Goal: Task Accomplishment & Management: Complete application form

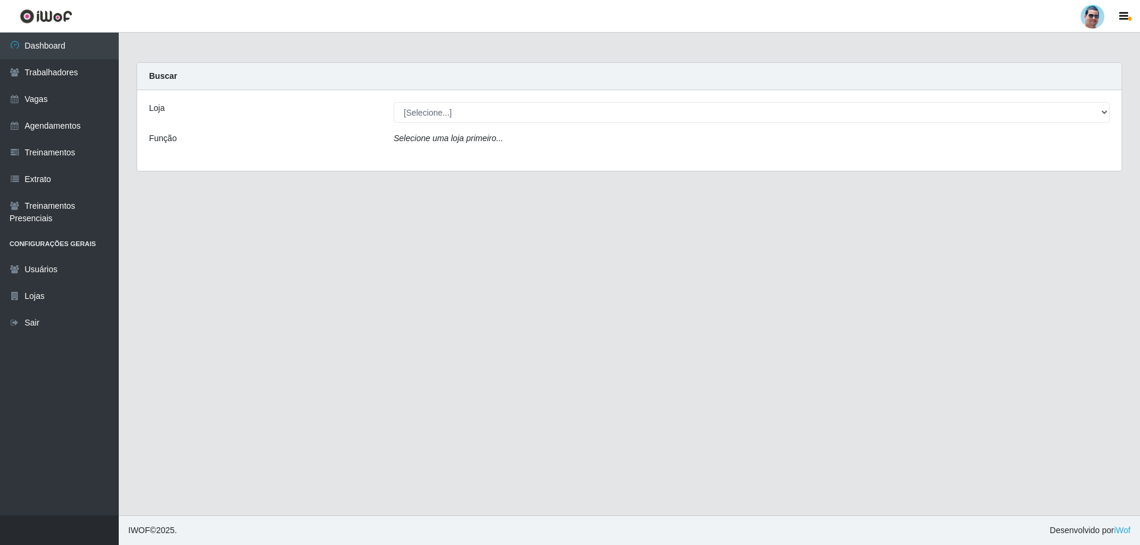
click at [475, 123] on div "Loja [Selecione...] Mercadinho Extrabom Função Selecione uma loja primeiro..." at bounding box center [629, 130] width 984 height 81
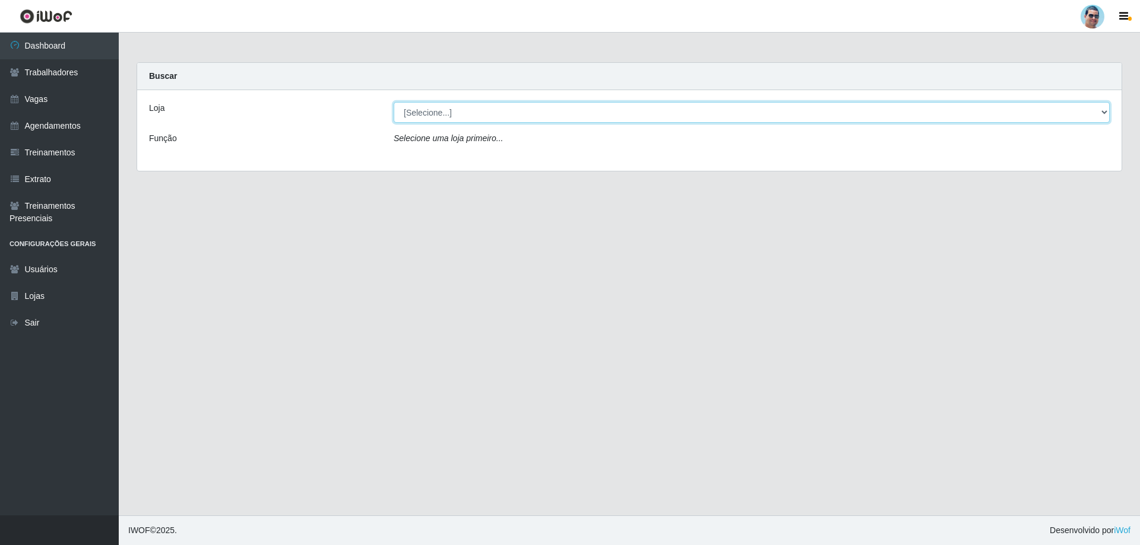
click at [443, 114] on select "[Selecione...] Mercadinho Extrabom" at bounding box center [752, 112] width 716 height 21
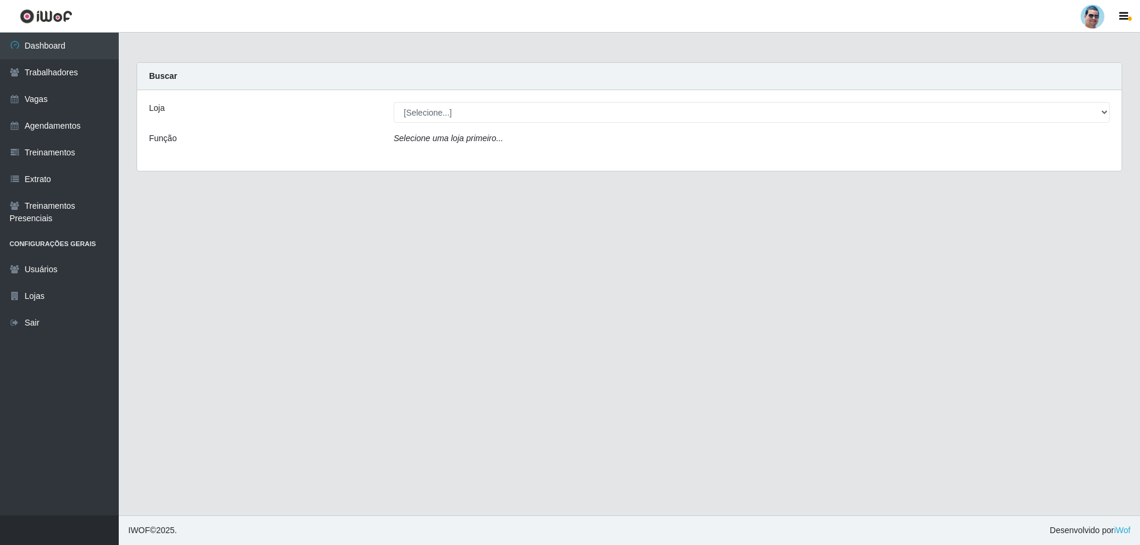
click at [359, 374] on main "Carregando... Buscar Loja [Selecione...] Mercadinho Extrabom Função Selecione u…" at bounding box center [629, 274] width 1021 height 483
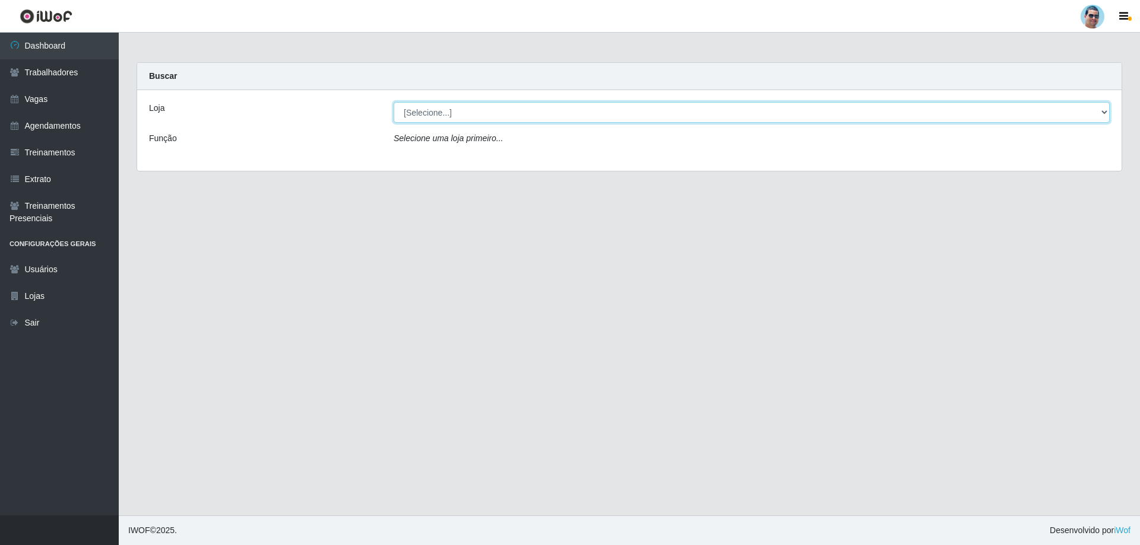
click at [418, 113] on select "[Selecione...] Mercadinho Extrabom" at bounding box center [752, 112] width 716 height 21
select select "175"
click at [394, 102] on select "[Selecione...] Mercadinho Extrabom" at bounding box center [752, 112] width 716 height 21
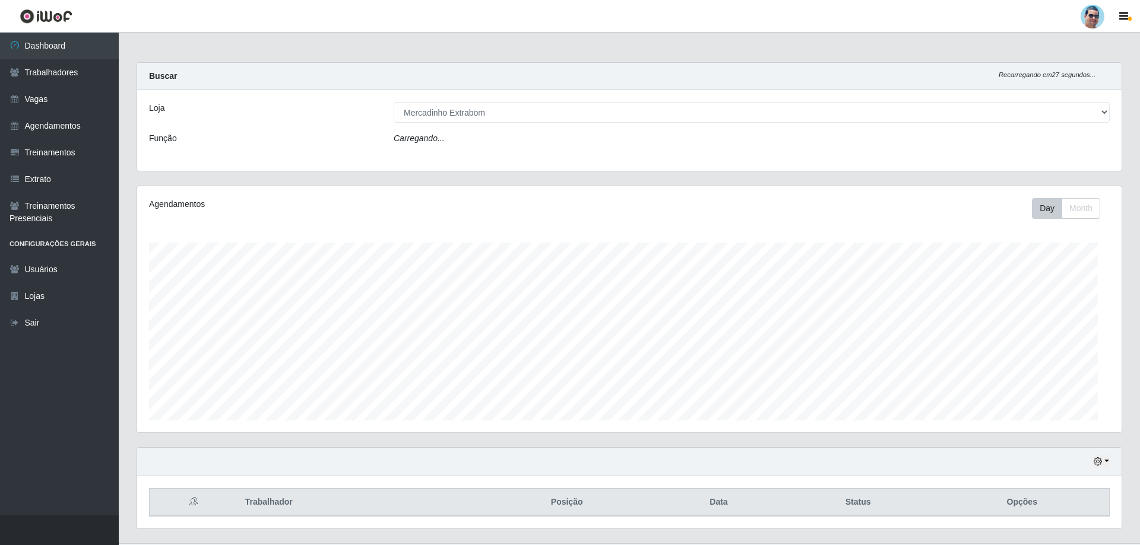
click at [267, 220] on div "Agendamentos Day Month" at bounding box center [629, 309] width 984 height 246
click at [272, 237] on div "Agendamentos Day Month" at bounding box center [627, 313] width 981 height 246
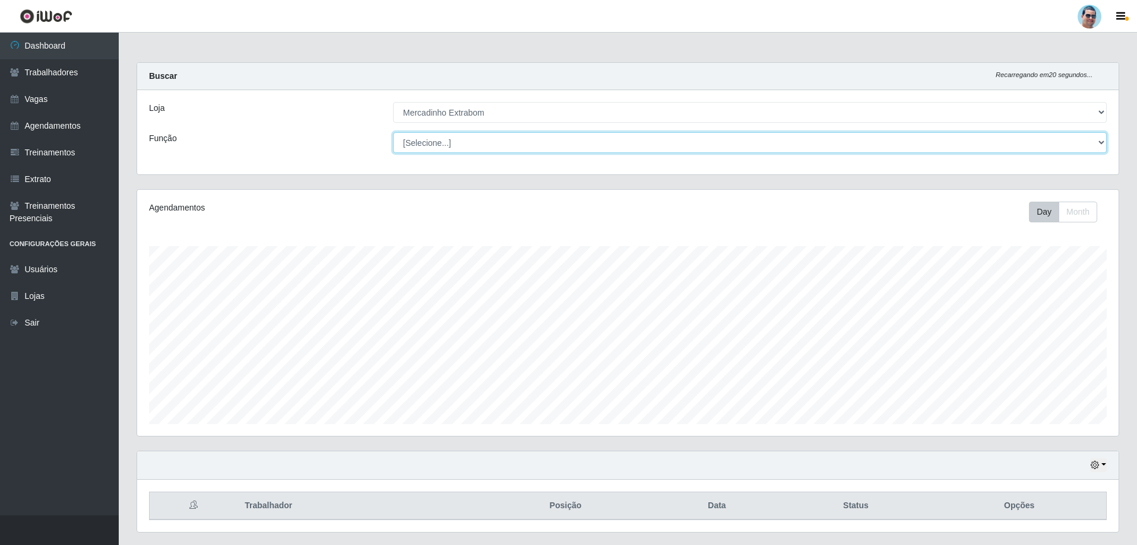
click at [465, 146] on select "[Selecione...] ASG ASG + ASG ++ Balconista Balconista + Balconista ++ Carregado…" at bounding box center [749, 142] width 713 height 21
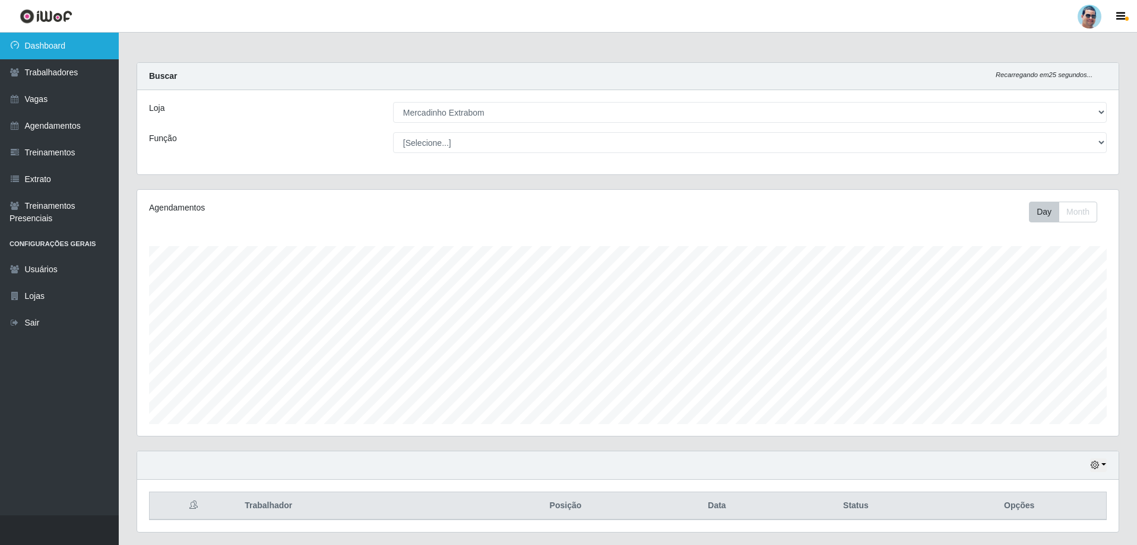
click at [52, 45] on link "Dashboard" at bounding box center [59, 46] width 119 height 27
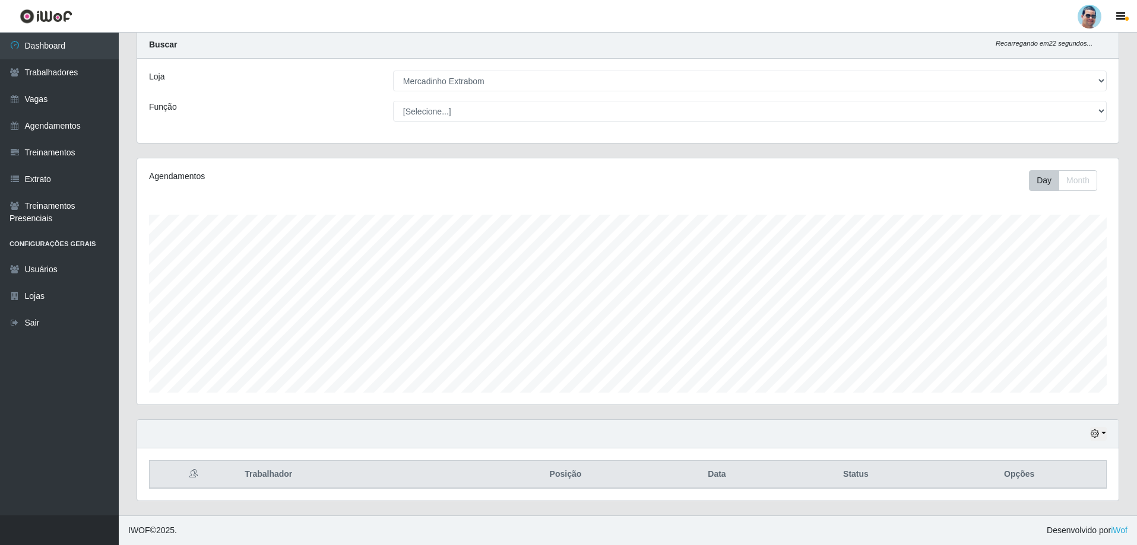
click at [1092, 442] on div "Hoje 1 dia 3 dias 1 Semana Não encerrados" at bounding box center [627, 434] width 981 height 28
drag, startPoint x: 1087, startPoint y: 431, endPoint x: 1093, endPoint y: 441, distance: 12.0
click at [1089, 439] on div "Hoje 1 dia 3 dias 1 Semana Não encerrados" at bounding box center [627, 434] width 981 height 28
click at [1093, 441] on div "Hoje 1 dia 3 dias 1 Semana Não encerrados" at bounding box center [627, 434] width 981 height 28
click at [1091, 426] on div "Hoje 1 dia 3 dias 1 Semana Não encerrados" at bounding box center [627, 434] width 981 height 28
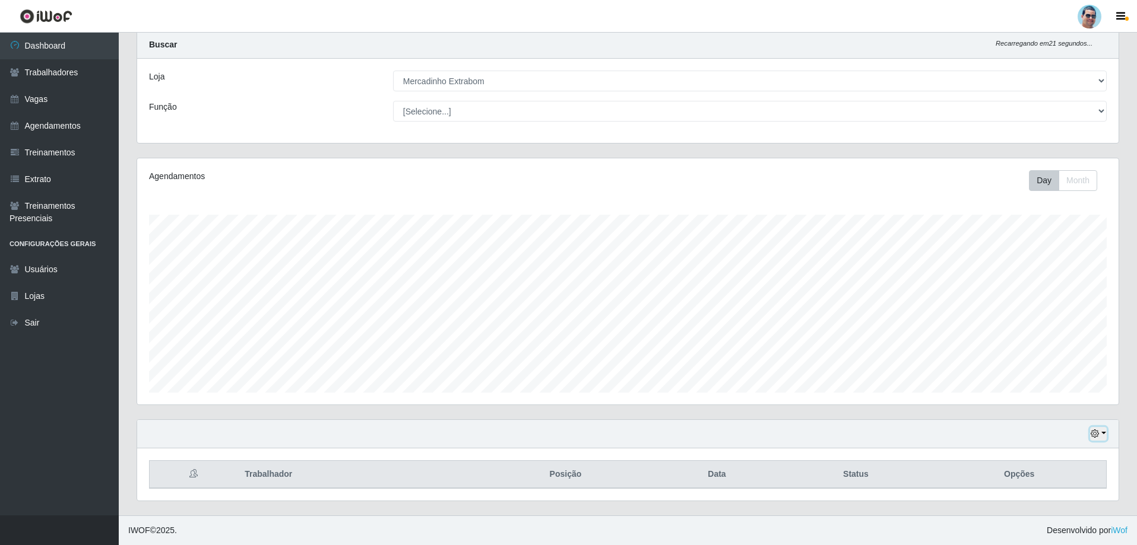
click at [1091, 430] on icon "button" at bounding box center [1094, 434] width 8 height 8
click at [1064, 393] on button "1 Semana" at bounding box center [1059, 389] width 94 height 25
click at [40, 100] on link "Vagas" at bounding box center [59, 99] width 119 height 27
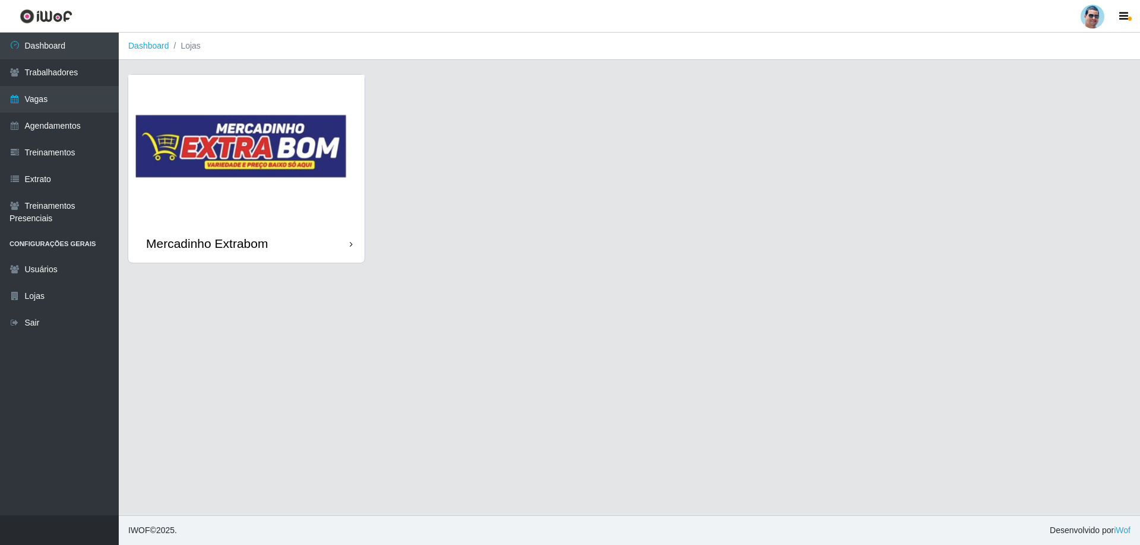
click at [351, 234] on div "Mercadinho Extrabom" at bounding box center [246, 243] width 236 height 39
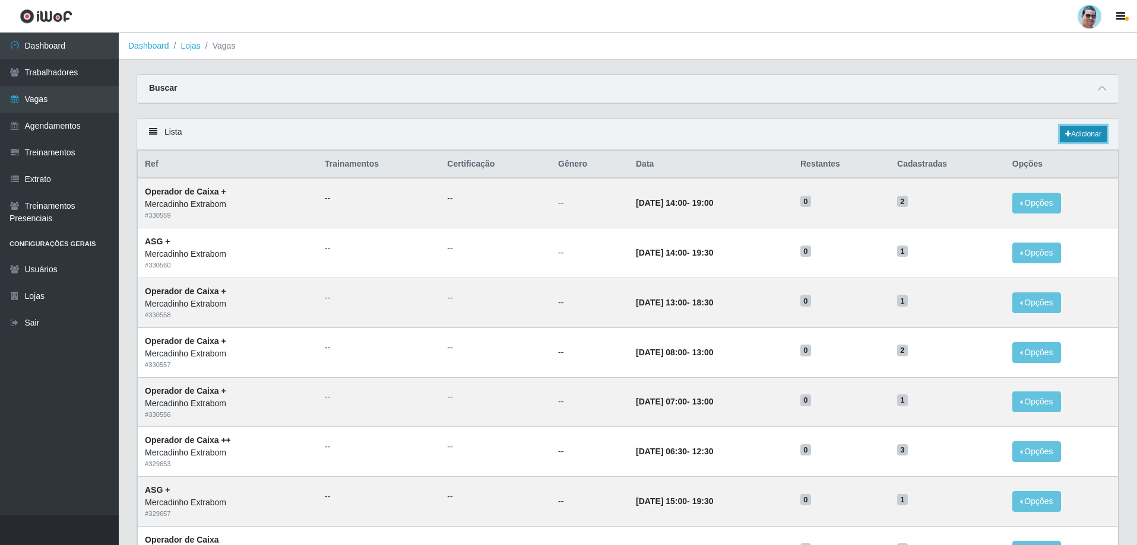
click at [1061, 131] on link "Adicionar" at bounding box center [1082, 134] width 47 height 17
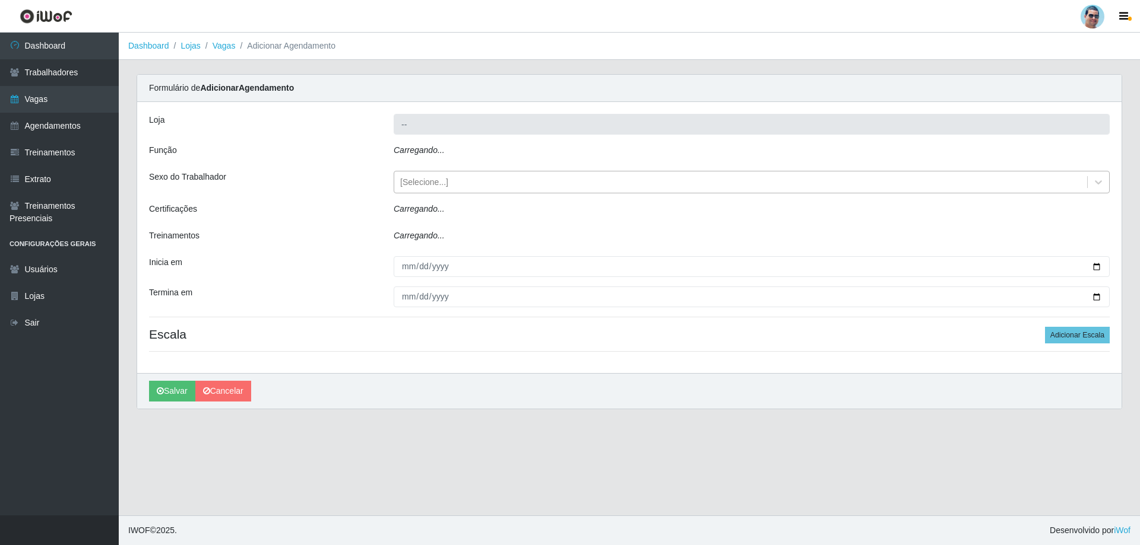
type input "Mercadinho Extrabom"
click at [432, 188] on div "[Selecione...]" at bounding box center [424, 182] width 48 height 12
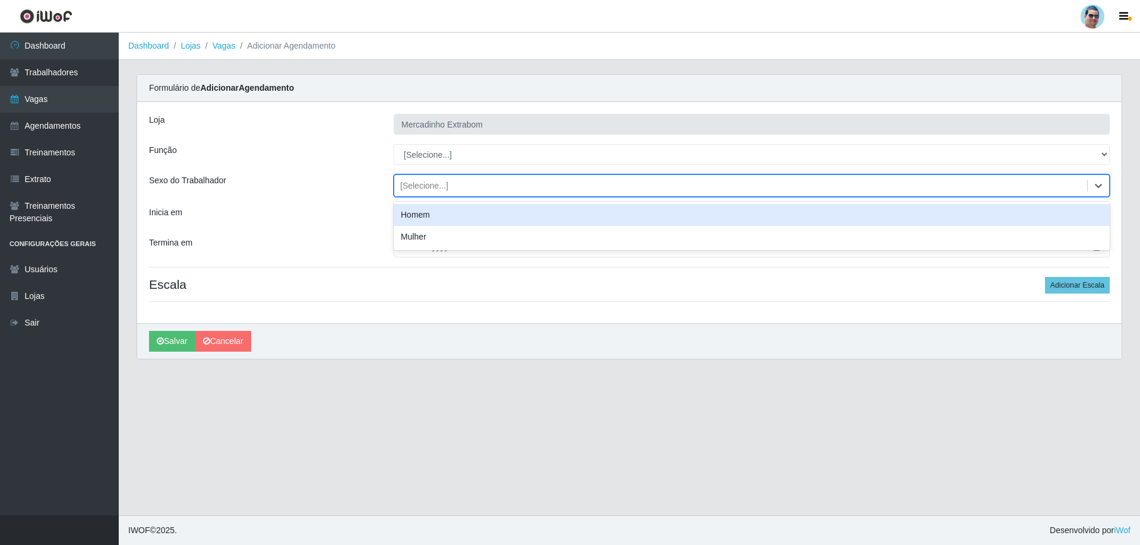
click at [432, 188] on div "[Selecione...]" at bounding box center [424, 186] width 48 height 12
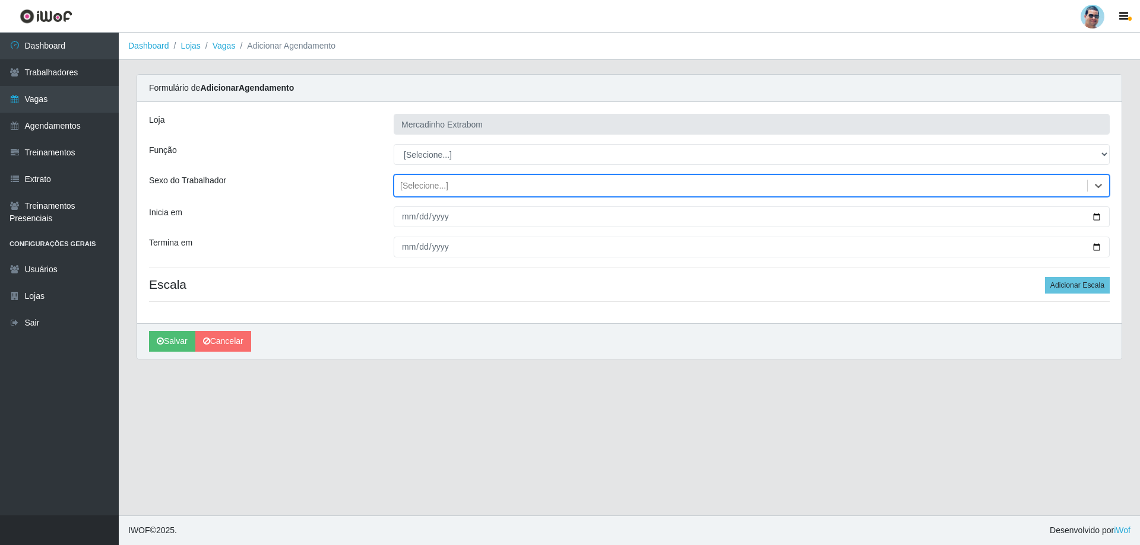
click at [417, 167] on div "[PERSON_NAME] Extrabom Função [Selecione...] ASG ASG + ASG ++ Balconista Balcon…" at bounding box center [629, 212] width 984 height 221
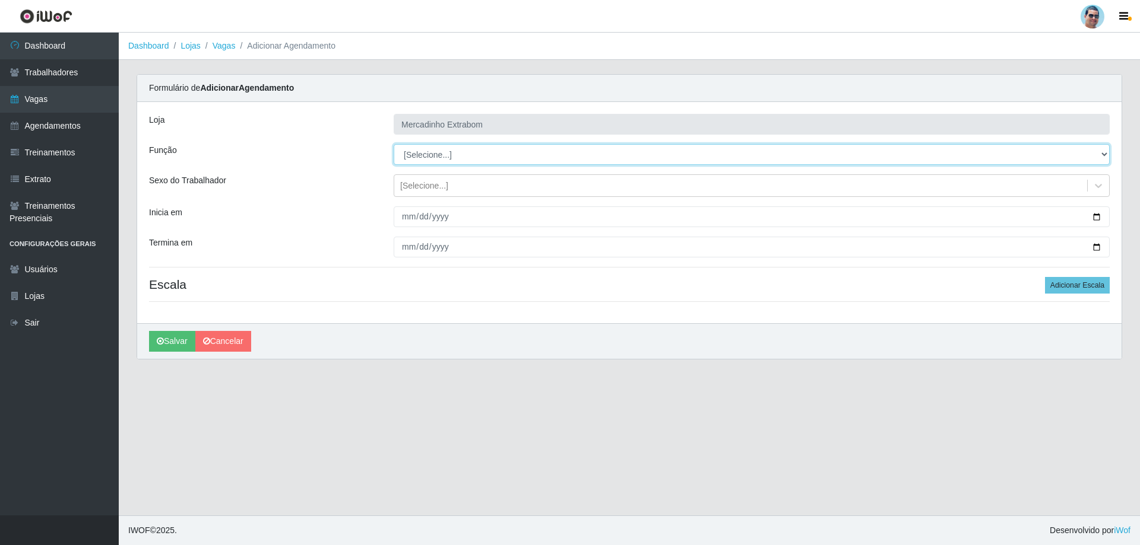
click at [424, 156] on select "[Selecione...] ASG ASG + ASG ++ Balconista Balconista + Balconista ++ Carregado…" at bounding box center [752, 154] width 716 height 21
select select "72"
click at [394, 144] on select "[Selecione...] ASG ASG + ASG ++ Balconista Balconista + Balconista ++ Carregado…" at bounding box center [752, 154] width 716 height 21
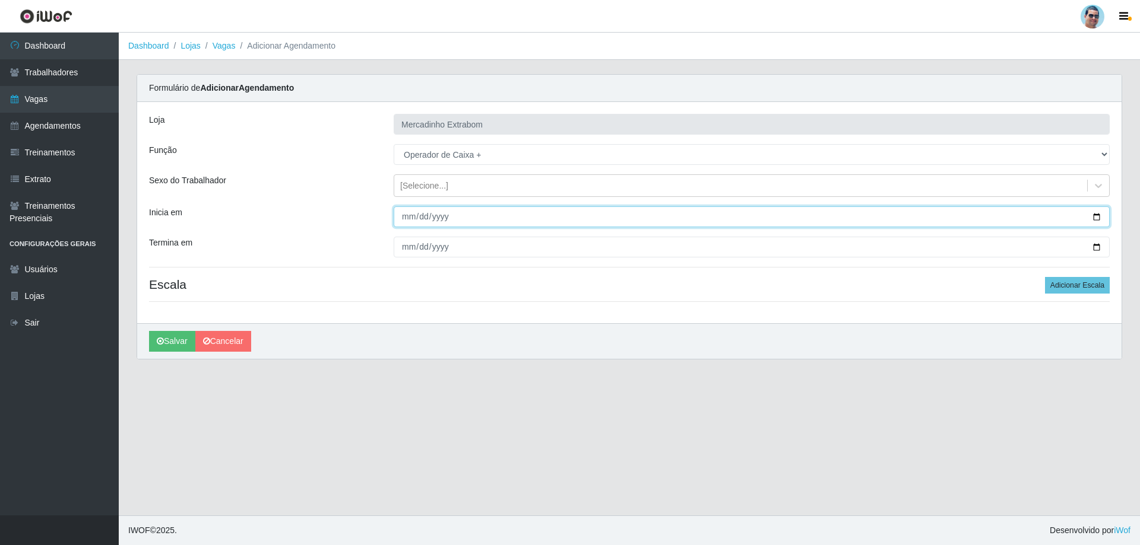
click at [412, 213] on input "Inicia em" at bounding box center [752, 217] width 716 height 21
type input "[DATE]"
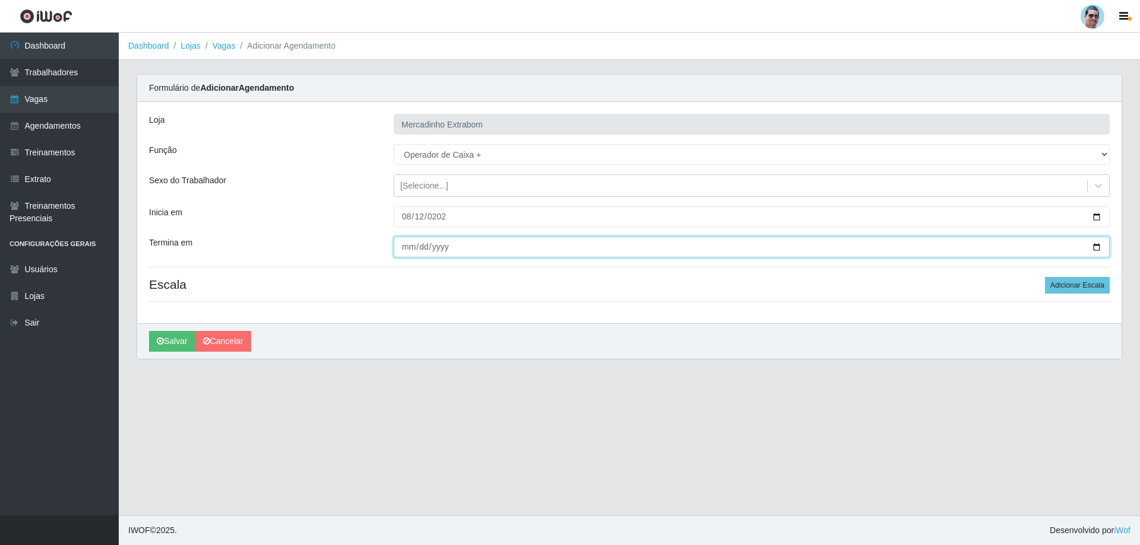
click at [408, 246] on input "Termina em" at bounding box center [752, 247] width 716 height 21
type input "[DATE]"
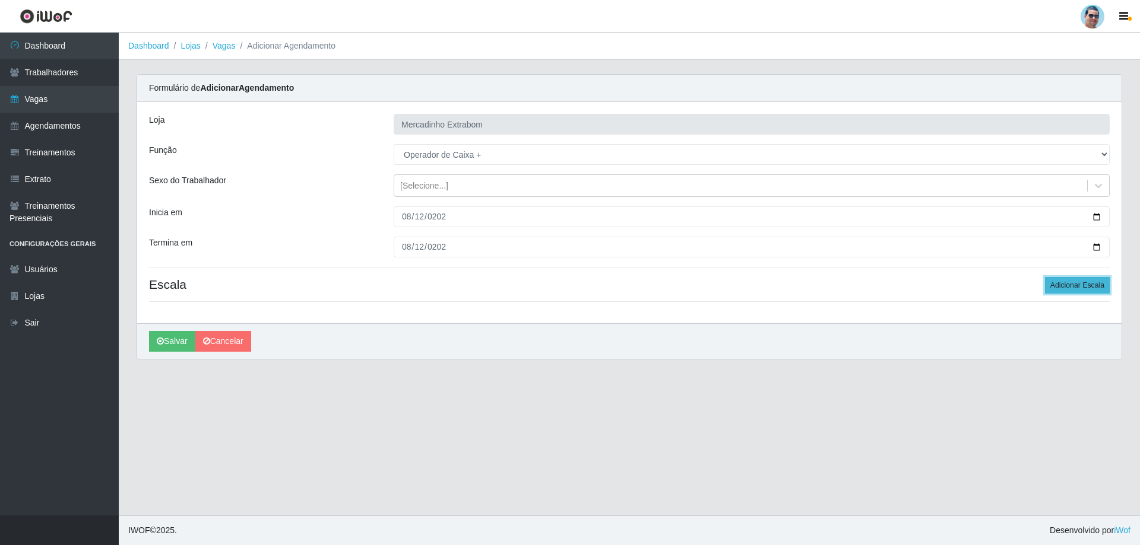
drag, startPoint x: 1061, startPoint y: 287, endPoint x: 1051, endPoint y: 283, distance: 11.2
click at [1060, 287] on button "Adicionar Escala" at bounding box center [1077, 285] width 65 height 17
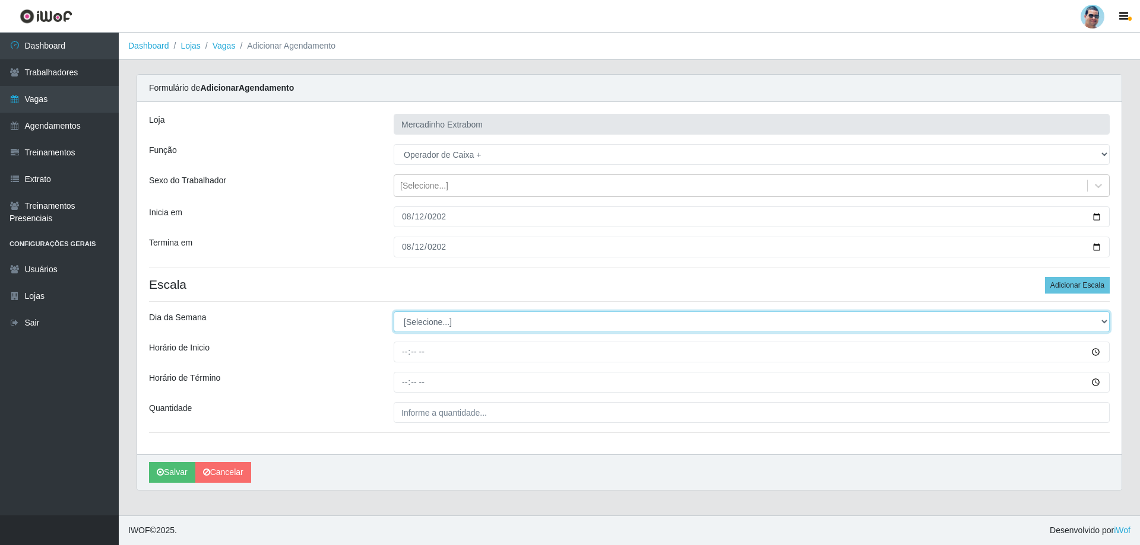
drag, startPoint x: 413, startPoint y: 330, endPoint x: 418, endPoint y: 321, distance: 10.9
click at [413, 329] on select "[Selecione...] Segunda Terça Quarta Quinta Sexta Sábado Domingo" at bounding box center [752, 322] width 716 height 21
select select "2"
click at [394, 312] on select "[Selecione...] Segunda Terça Quarta Quinta Sexta Sábado Domingo" at bounding box center [752, 322] width 716 height 21
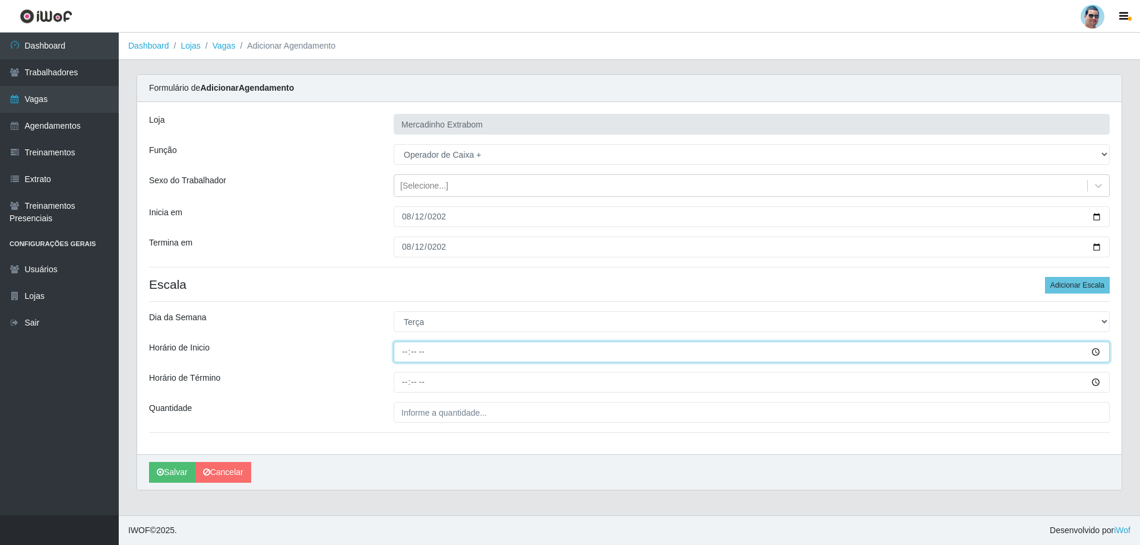
click at [401, 353] on input "Horário de Inicio" at bounding box center [752, 352] width 716 height 21
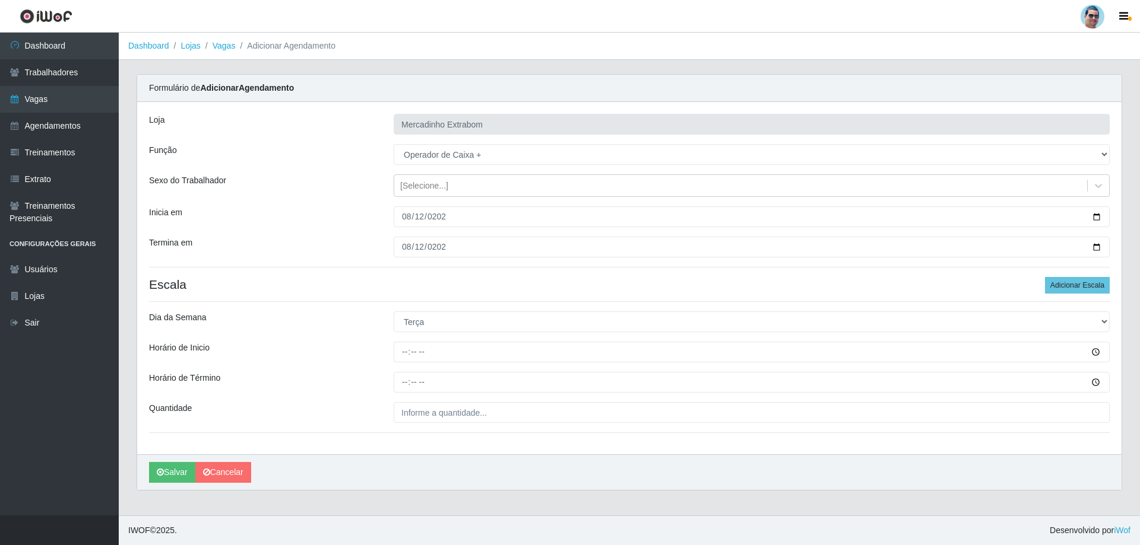
drag, startPoint x: 401, startPoint y: 340, endPoint x: 410, endPoint y: 351, distance: 13.9
click at [406, 347] on div "[PERSON_NAME] Extrabom Função [Selecione...] ASG ASG + ASG ++ Balconista Balcon…" at bounding box center [629, 278] width 984 height 353
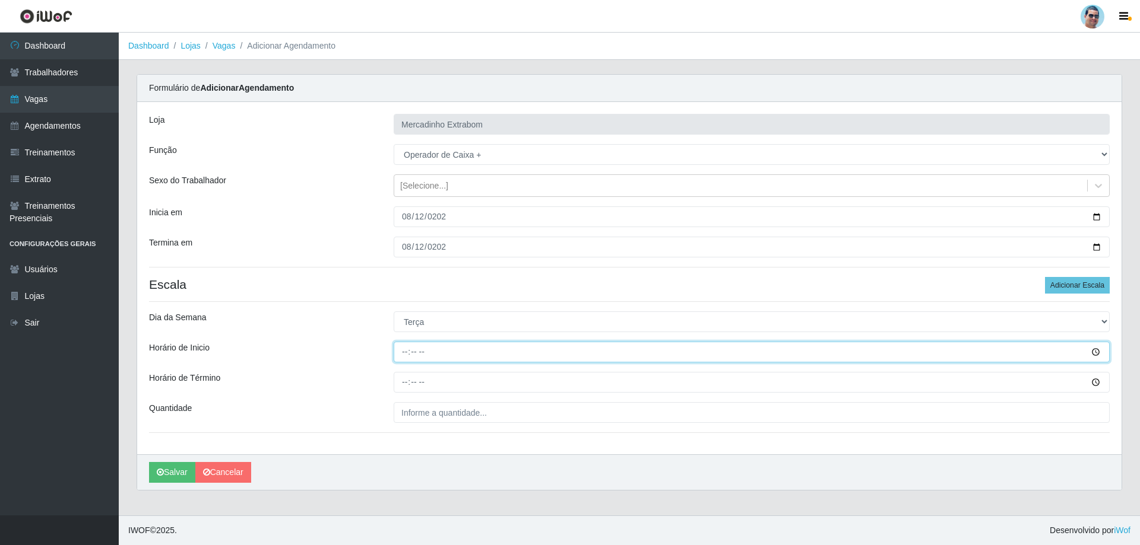
click at [410, 351] on input "Horário de Inicio" at bounding box center [752, 352] width 716 height 21
drag, startPoint x: 410, startPoint y: 351, endPoint x: 431, endPoint y: 346, distance: 21.9
click at [414, 351] on input "Horário de Inicio" at bounding box center [752, 352] width 716 height 21
click at [408, 351] on input "10:00" at bounding box center [752, 352] width 716 height 21
type input "09:30"
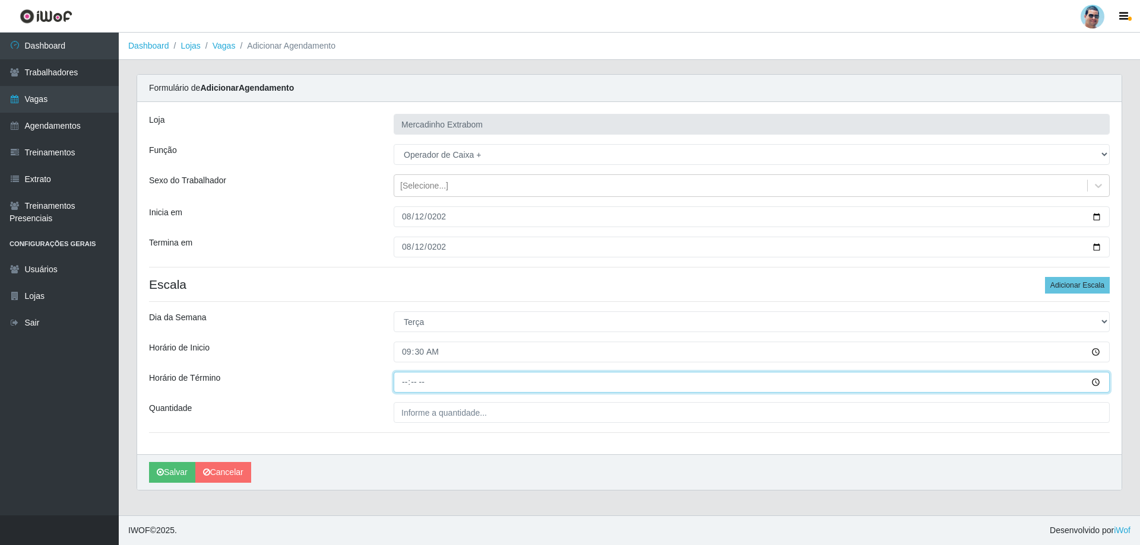
click at [404, 380] on input "Horário de Término" at bounding box center [752, 382] width 716 height 21
click at [405, 374] on input "13:30" at bounding box center [752, 382] width 716 height 21
click at [404, 388] on input "13:30" at bounding box center [752, 382] width 716 height 21
type input "14:00"
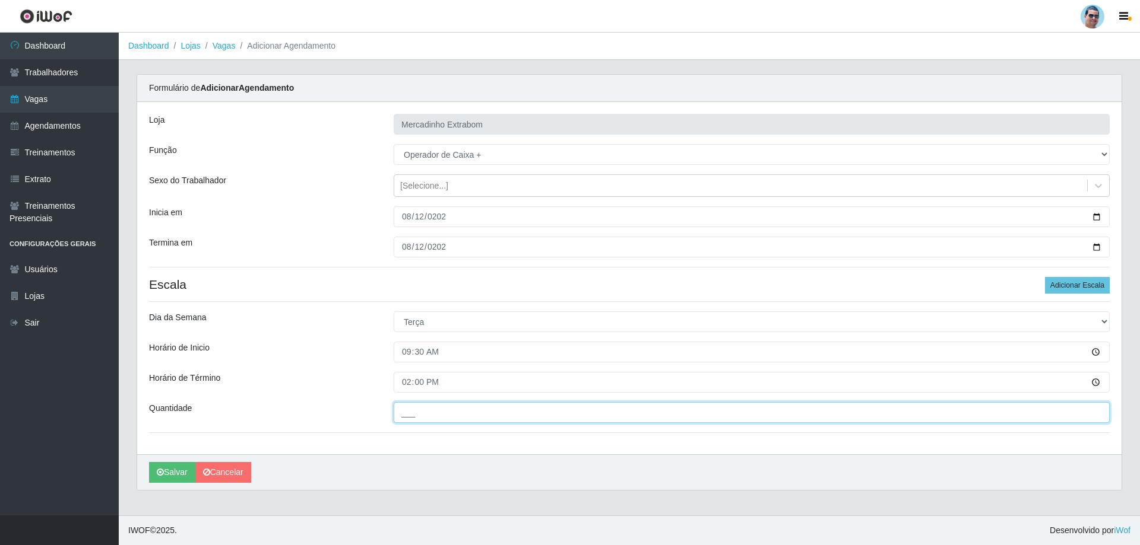
click at [429, 415] on input "___" at bounding box center [752, 412] width 716 height 21
type input "01_"
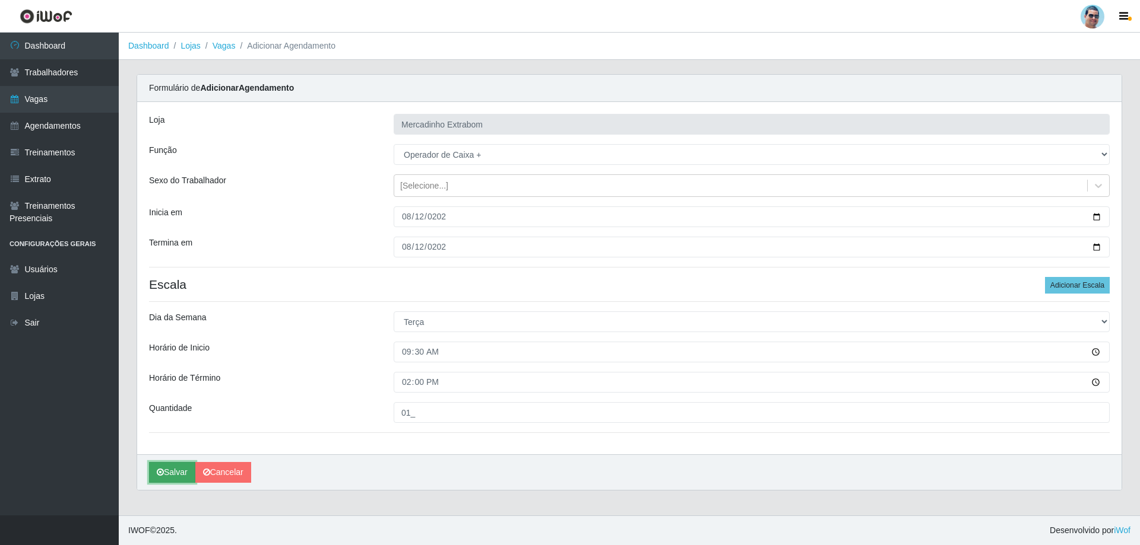
click at [186, 476] on button "Salvar" at bounding box center [172, 472] width 46 height 21
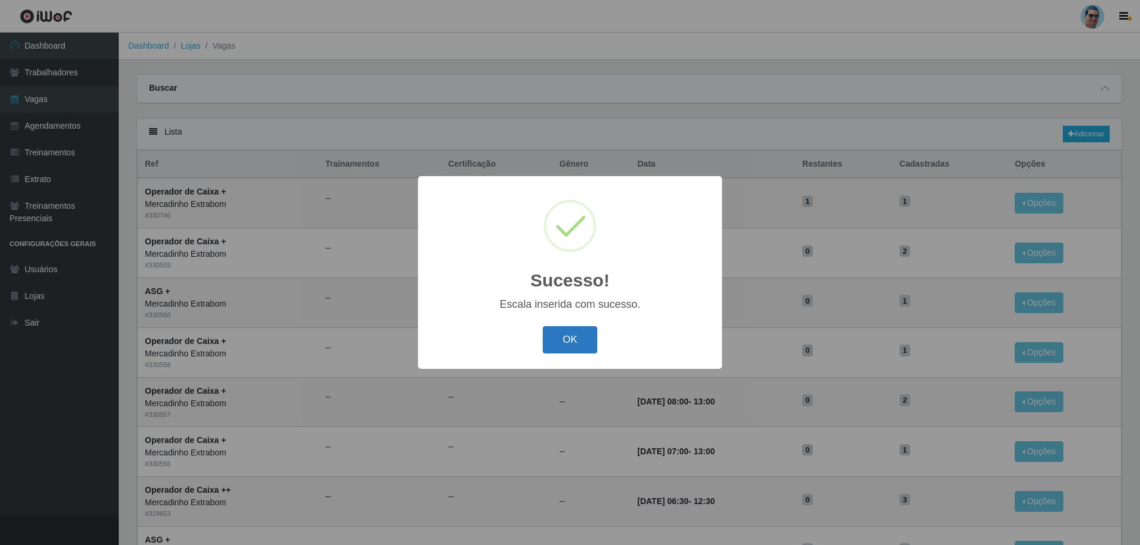
click at [549, 328] on button "OK" at bounding box center [570, 340] width 55 height 28
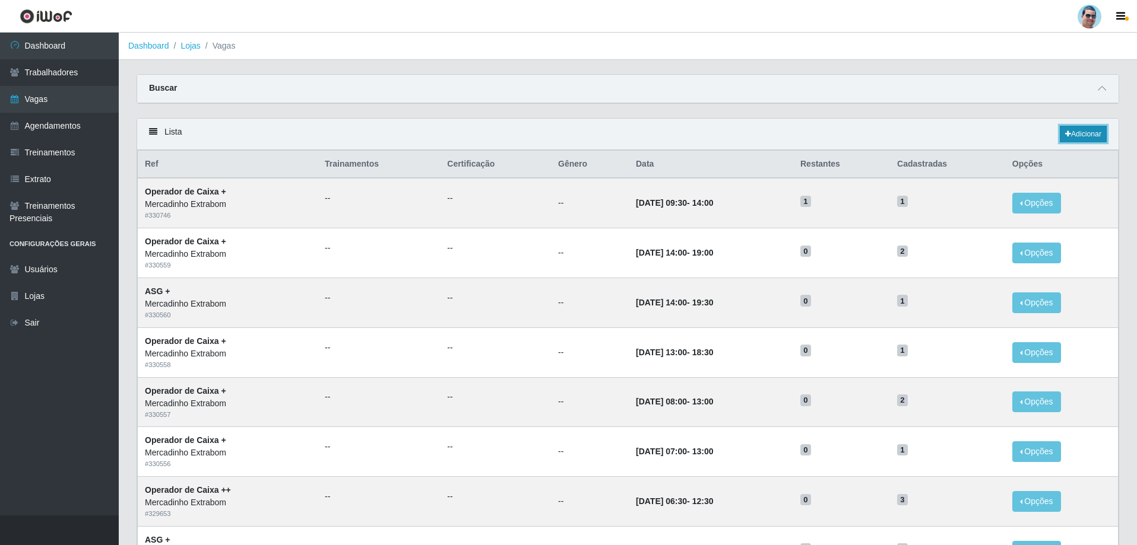
click at [1103, 137] on link "Adicionar" at bounding box center [1082, 134] width 47 height 17
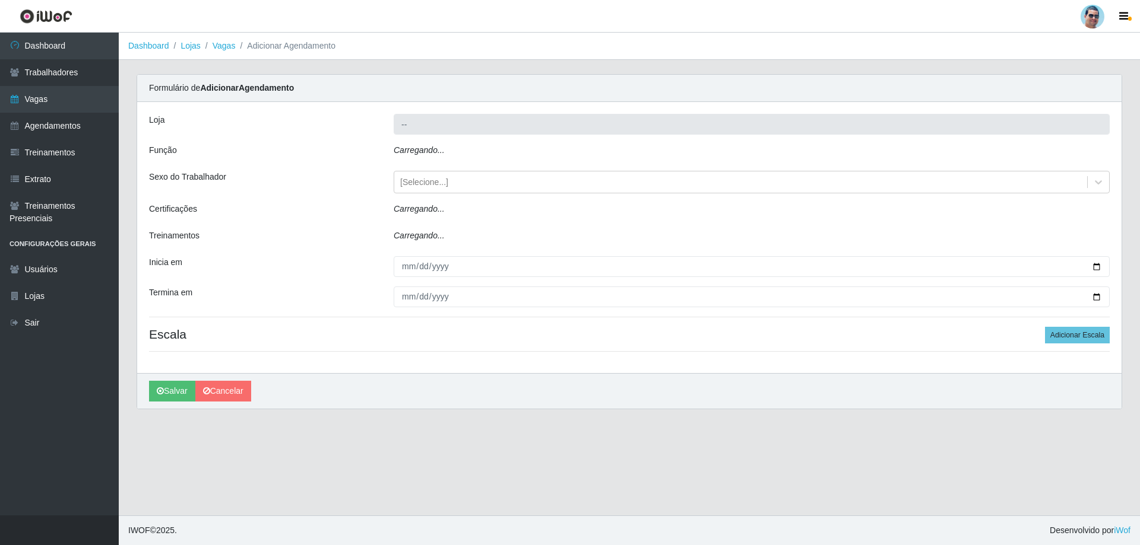
type input "Mercadinho Extrabom"
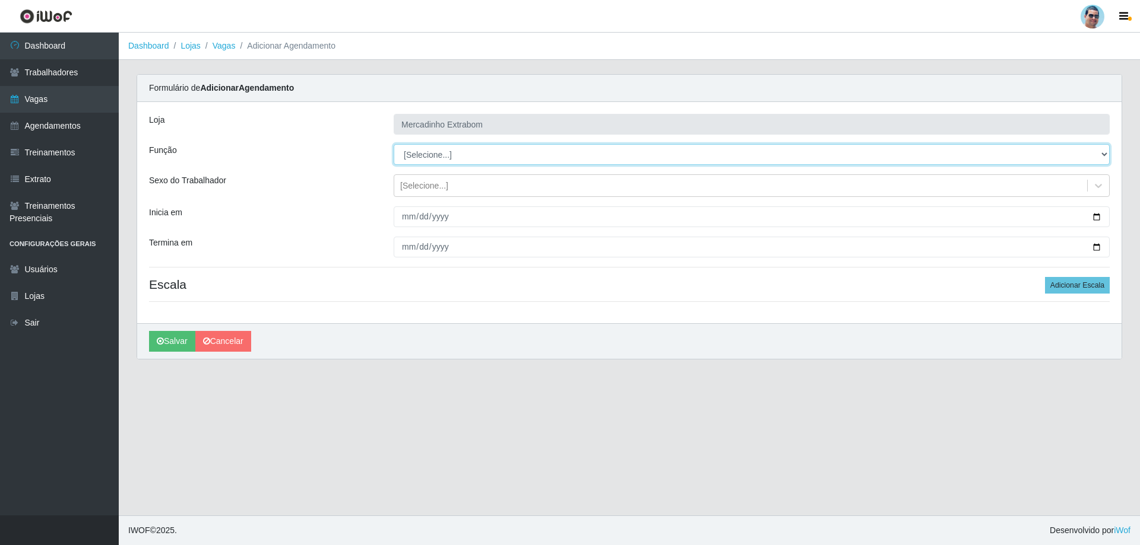
click at [422, 156] on select "[Selecione...] ASG ASG + ASG ++ Balconista Balconista + Balconista ++ Carregado…" at bounding box center [752, 154] width 716 height 21
click at [394, 144] on select "[Selecione...] ASG ASG + ASG ++ Balconista Balconista + Balconista ++ Carregado…" at bounding box center [752, 154] width 716 height 21
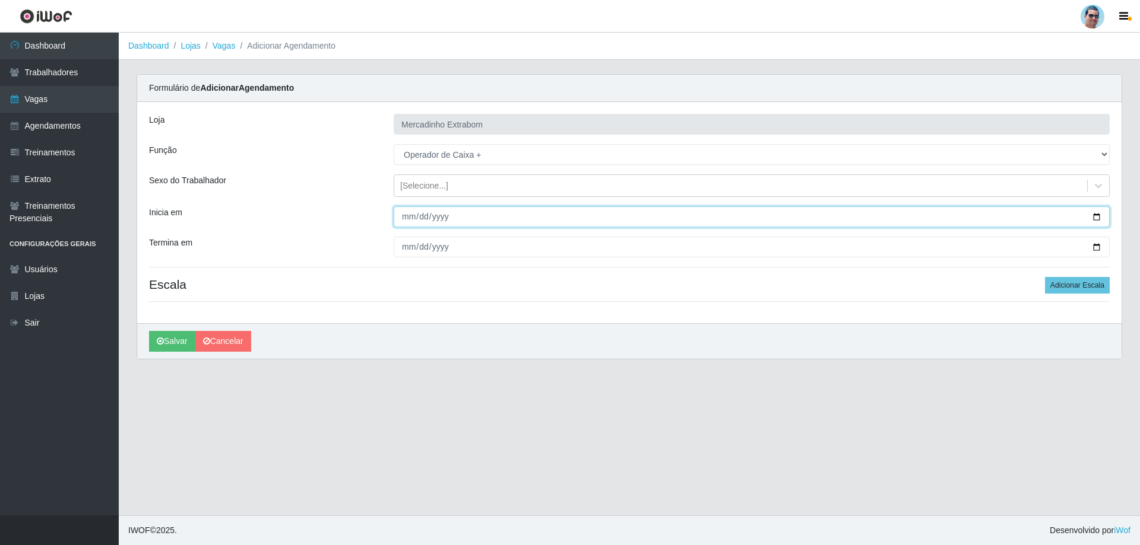
click at [407, 217] on input "Inicia em" at bounding box center [752, 217] width 716 height 21
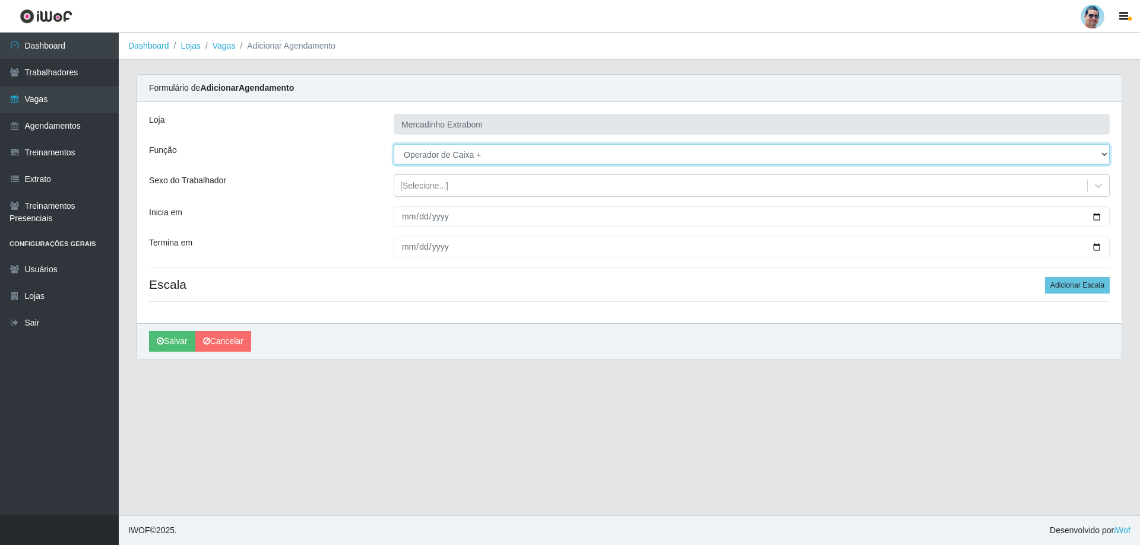
click at [459, 150] on select "[Selecione...] ASG ASG + ASG ++ Balconista Balconista + Balconista ++ Carregado…" at bounding box center [752, 154] width 716 height 21
select select "22"
click at [394, 144] on select "[Selecione...] ASG ASG + ASG ++ Balconista Balconista + Balconista ++ Carregado…" at bounding box center [752, 154] width 716 height 21
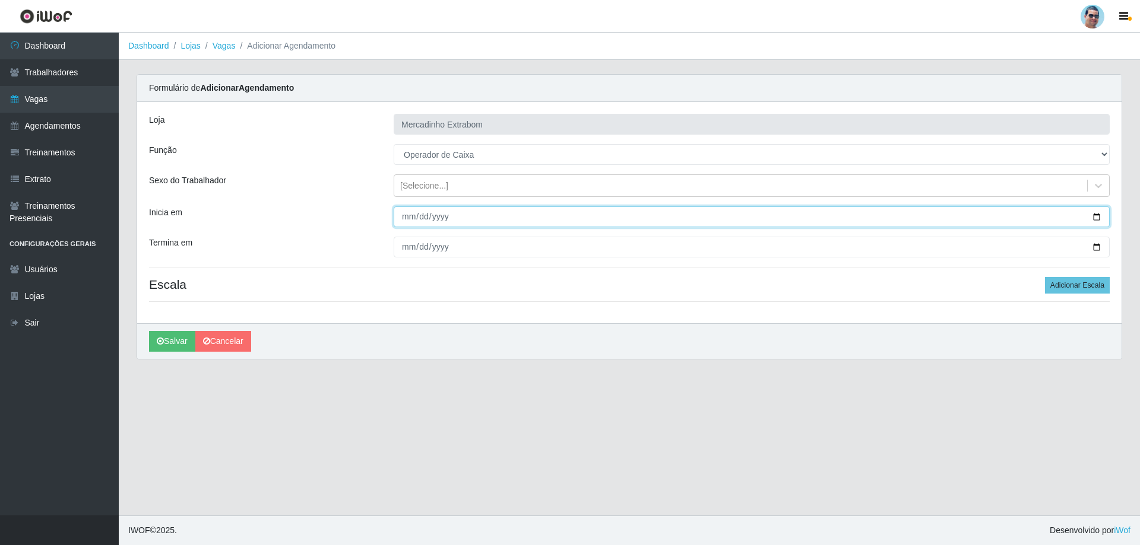
click at [404, 215] on input "Inicia em" at bounding box center [752, 217] width 716 height 21
type input "[DATE]"
click at [149, 331] on button "Salvar" at bounding box center [172, 341] width 46 height 21
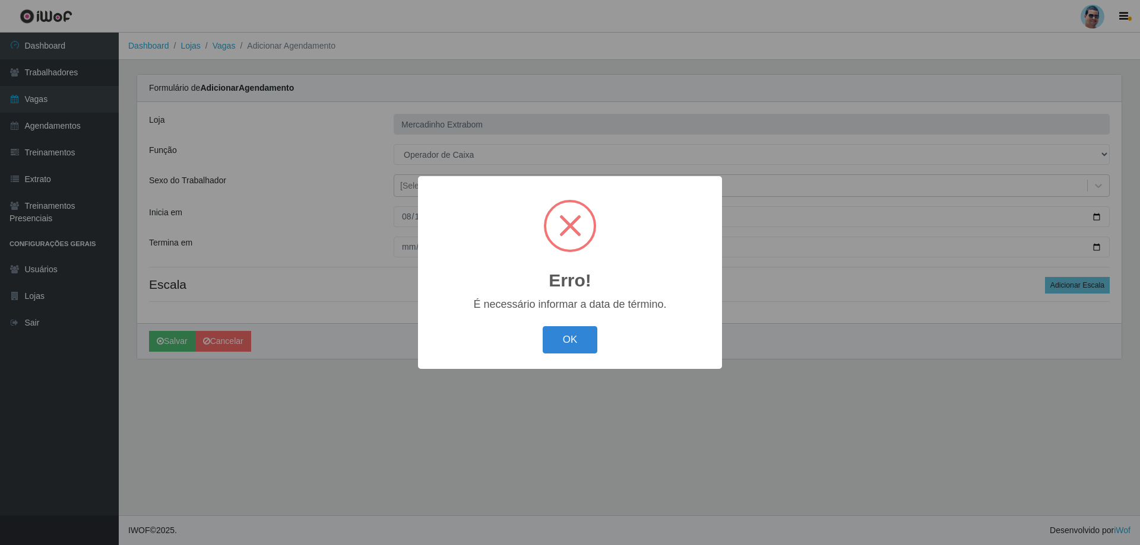
click at [543, 326] on button "OK" at bounding box center [570, 340] width 55 height 28
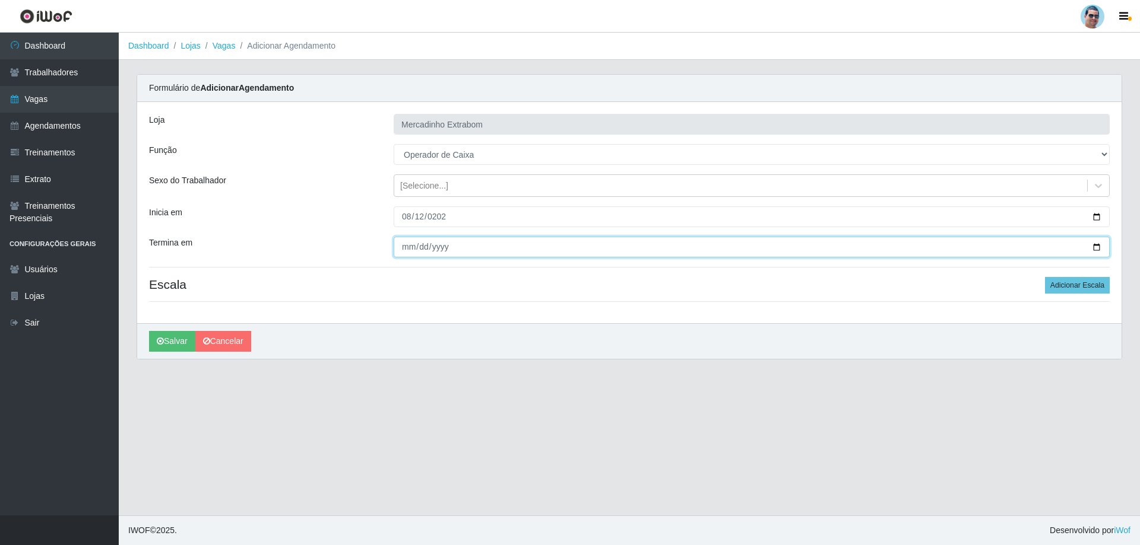
click at [401, 252] on input "Termina em" at bounding box center [752, 247] width 716 height 21
type input "[DATE]"
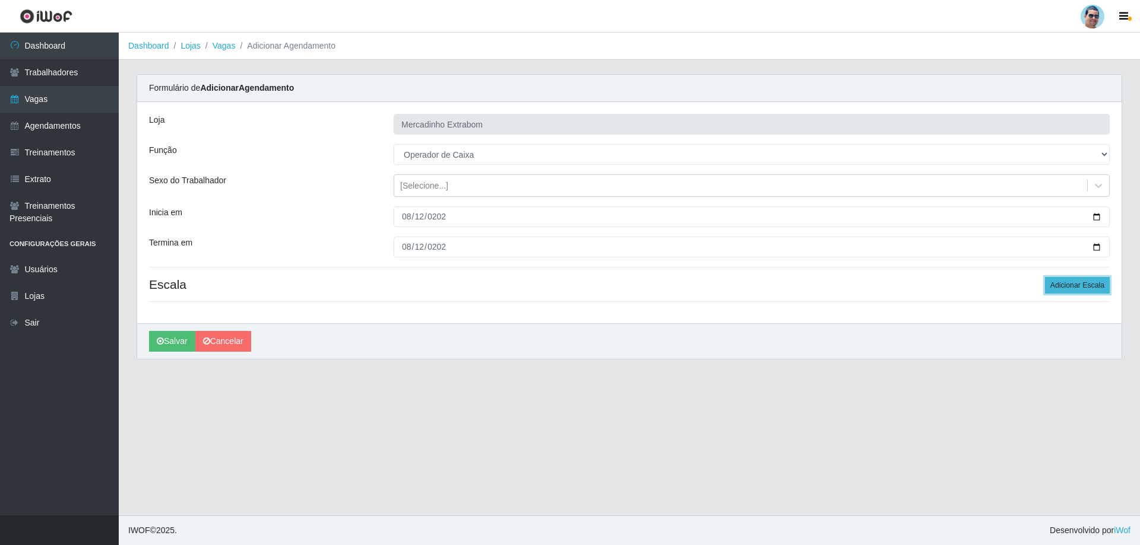
click at [1081, 284] on button "Adicionar Escala" at bounding box center [1077, 285] width 65 height 17
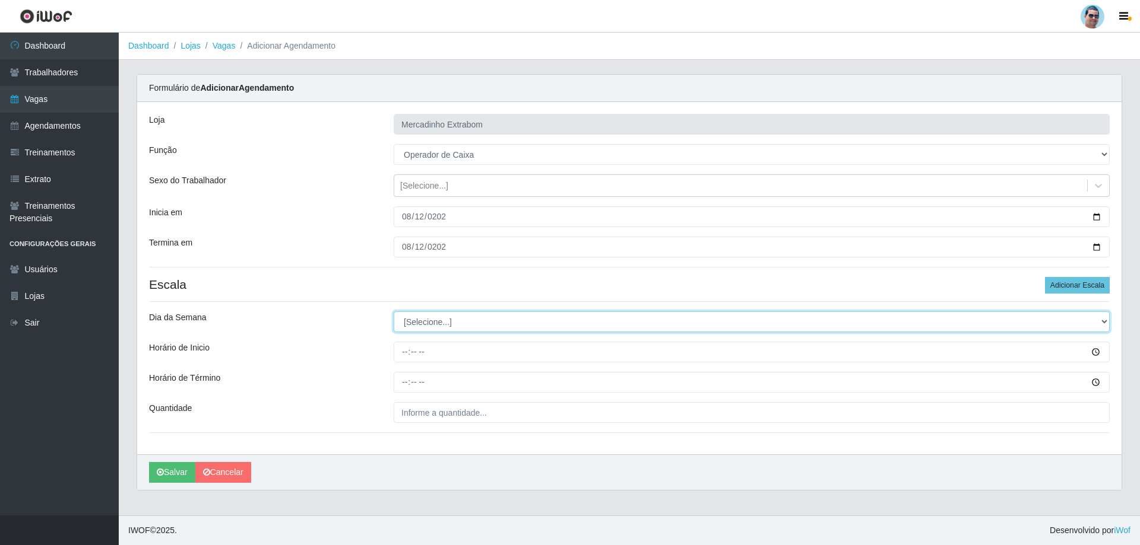
click at [423, 326] on select "[Selecione...] Segunda Terça Quarta Quinta Sexta Sábado Domingo" at bounding box center [752, 322] width 716 height 21
select select "2"
click at [394, 312] on select "[Selecione...] Segunda Terça Quarta Quinta Sexta Sábado Domingo" at bounding box center [752, 322] width 716 height 21
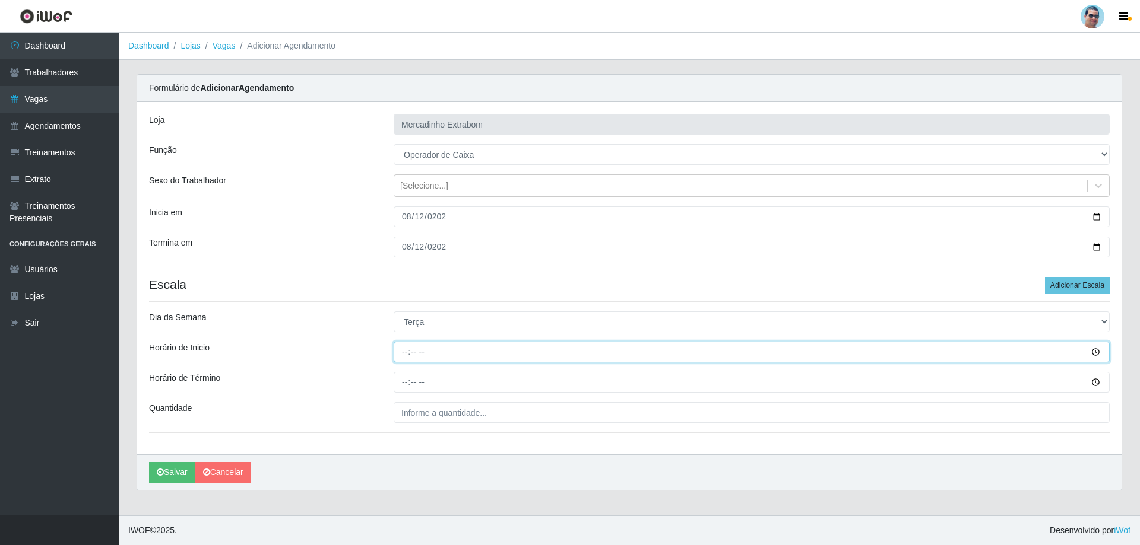
click at [400, 350] on input "Horário de Inicio" at bounding box center [752, 352] width 716 height 21
type input "14:00"
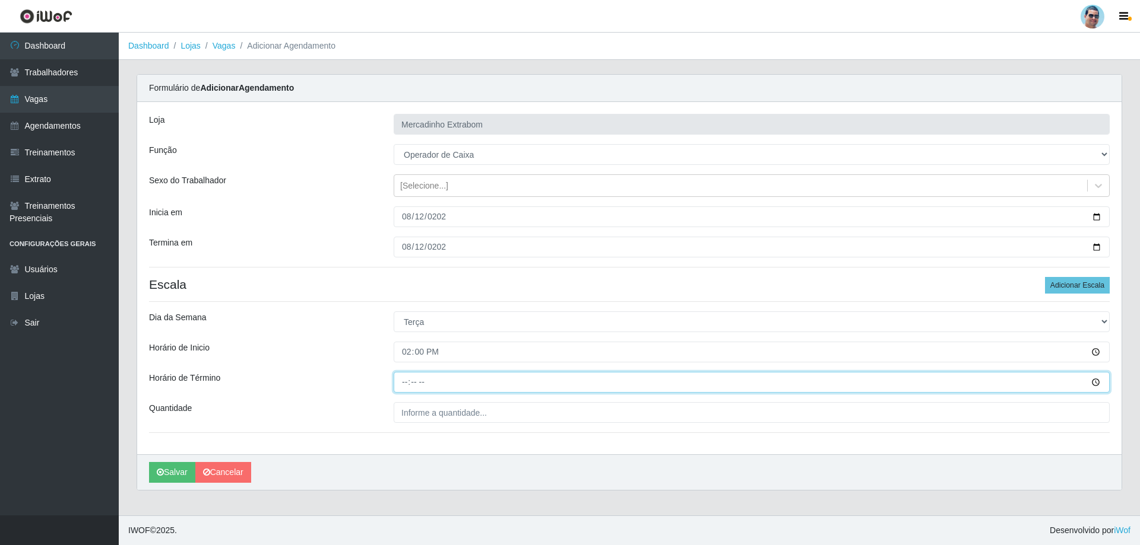
click at [401, 383] on input "Horário de Término" at bounding box center [752, 382] width 716 height 21
type input "19:00"
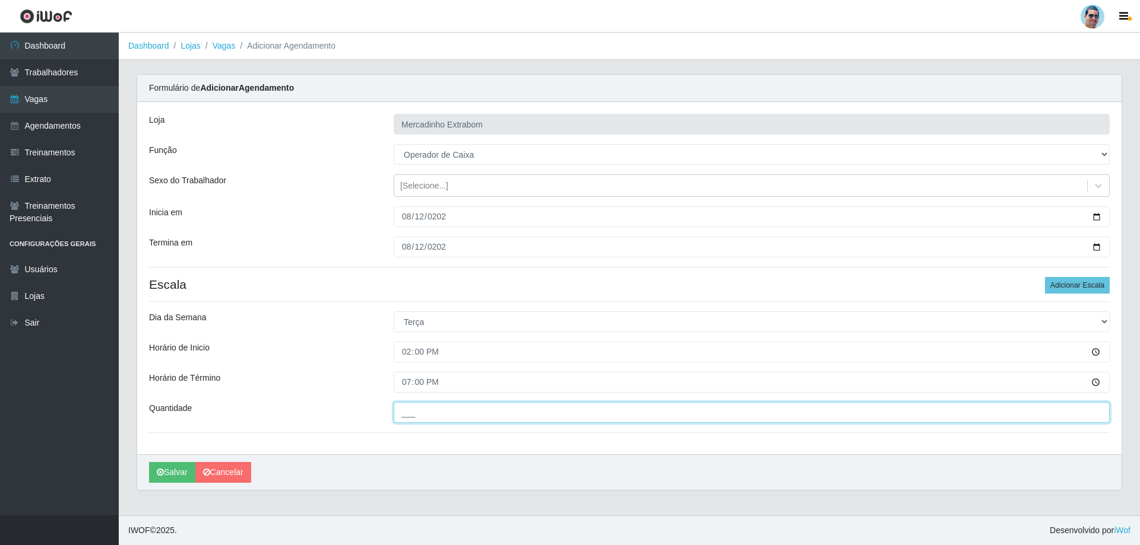
click at [424, 409] on input "___" at bounding box center [752, 412] width 716 height 21
type input "03_"
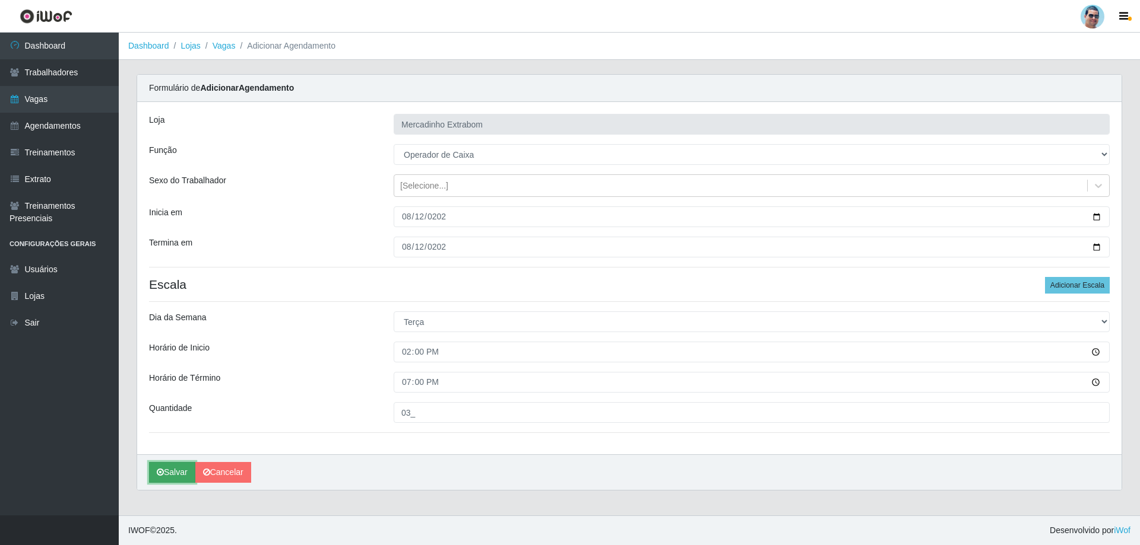
click at [175, 472] on button "Salvar" at bounding box center [172, 472] width 46 height 21
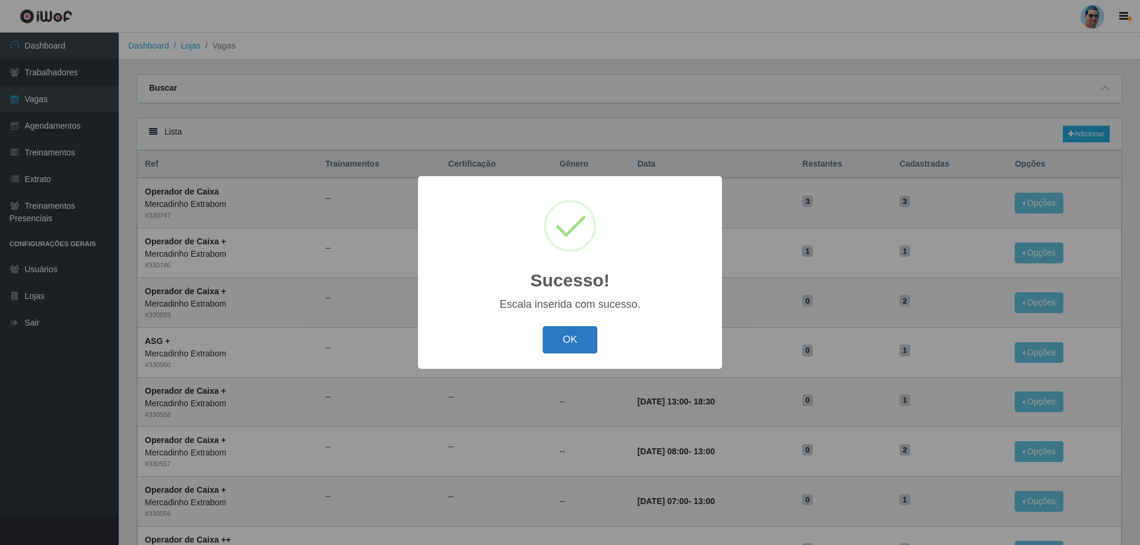
click at [582, 352] on button "OK" at bounding box center [570, 340] width 55 height 28
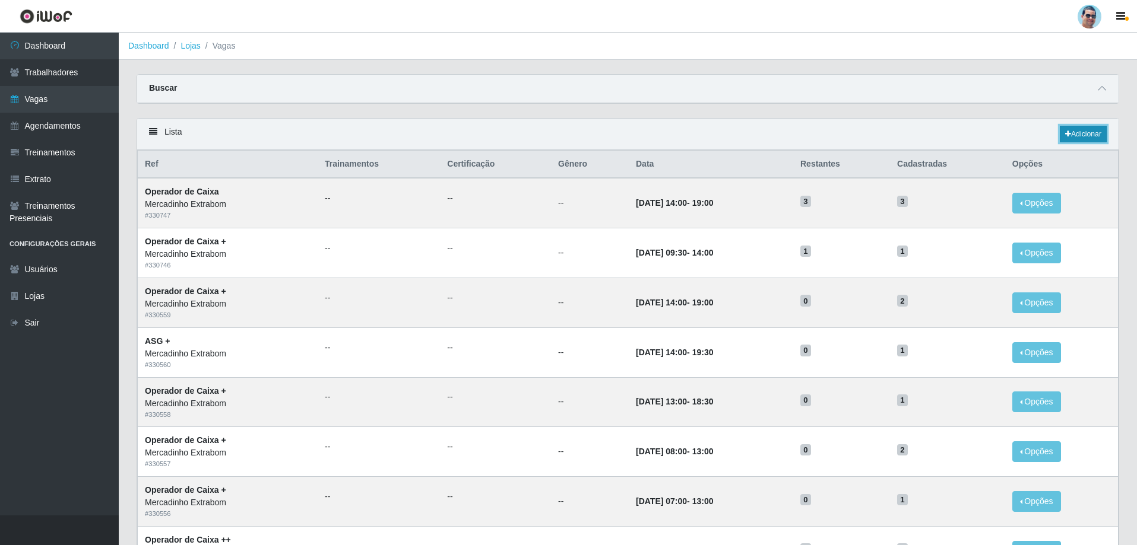
click at [1073, 132] on link "Adicionar" at bounding box center [1082, 134] width 47 height 17
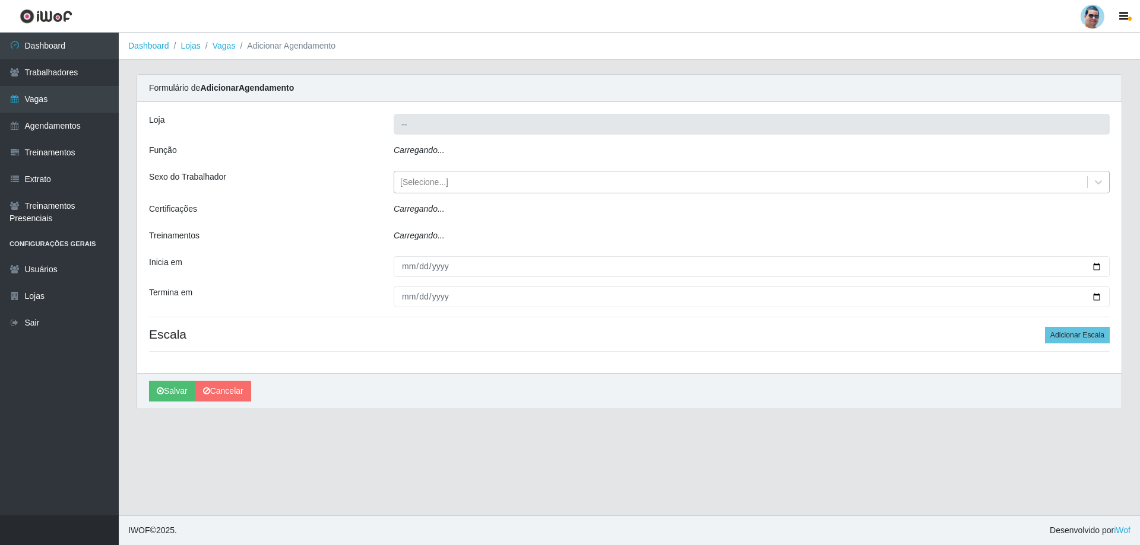
type input "Mercadinho Extrabom"
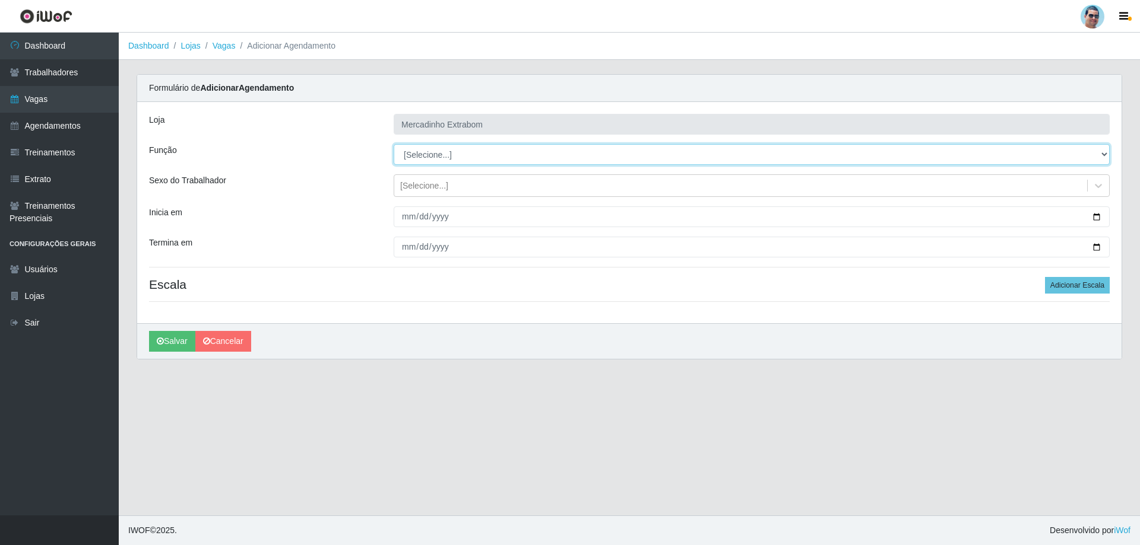
click at [477, 159] on select "[Selecione...] ASG ASG + ASG ++ Balconista Balconista + Balconista ++ Carregado…" at bounding box center [752, 154] width 716 height 21
select select "79"
click at [394, 144] on select "[Selecione...] ASG ASG + ASG ++ Balconista Balconista + Balconista ++ Carregado…" at bounding box center [752, 154] width 716 height 21
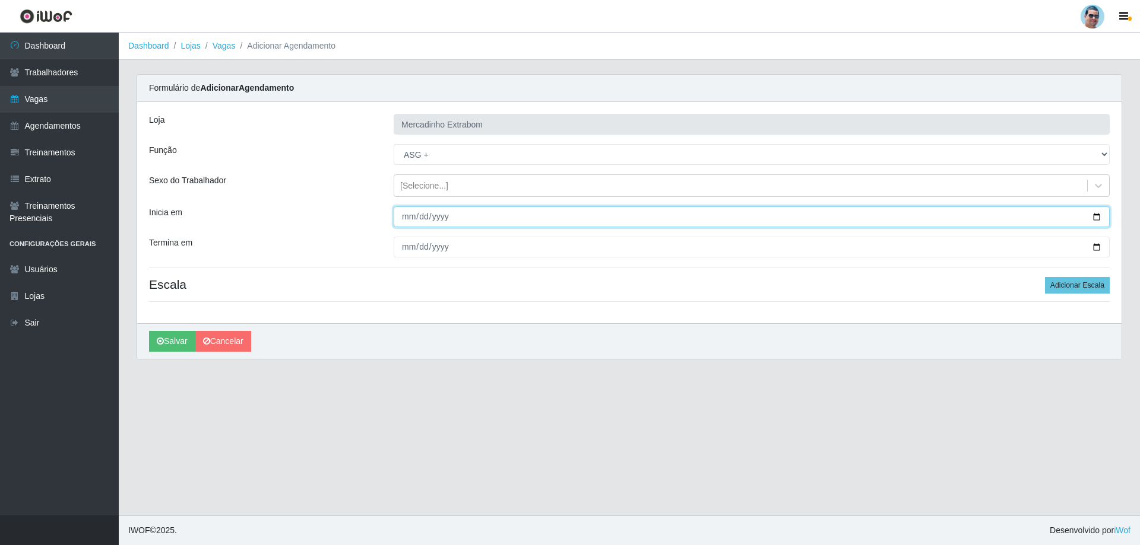
click at [399, 217] on input "Inicia em" at bounding box center [752, 217] width 716 height 21
type input "[DATE]"
click at [149, 331] on button "Salvar" at bounding box center [172, 341] width 46 height 21
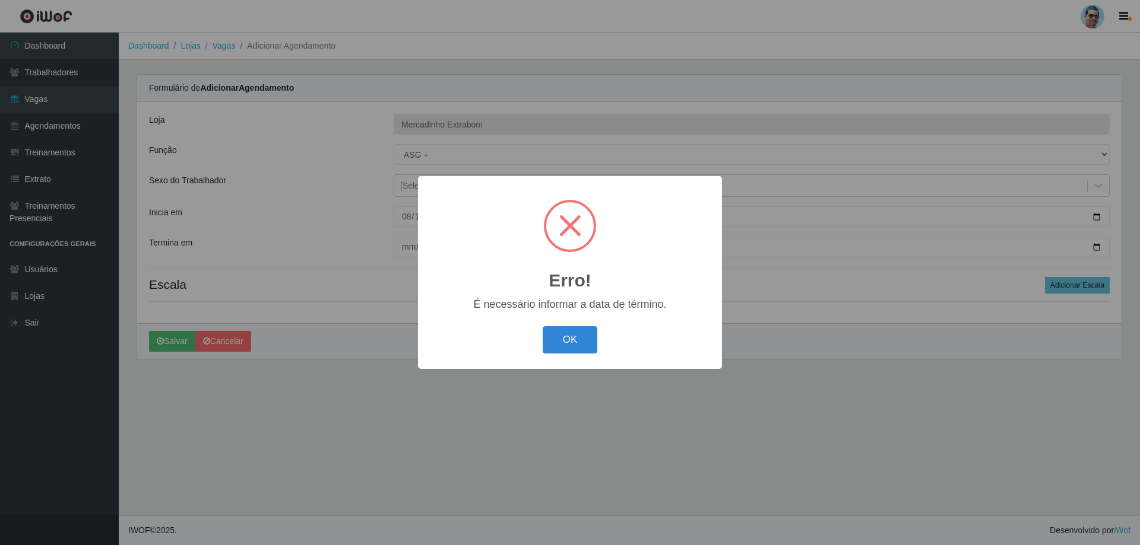
click at [543, 326] on button "OK" at bounding box center [570, 340] width 55 height 28
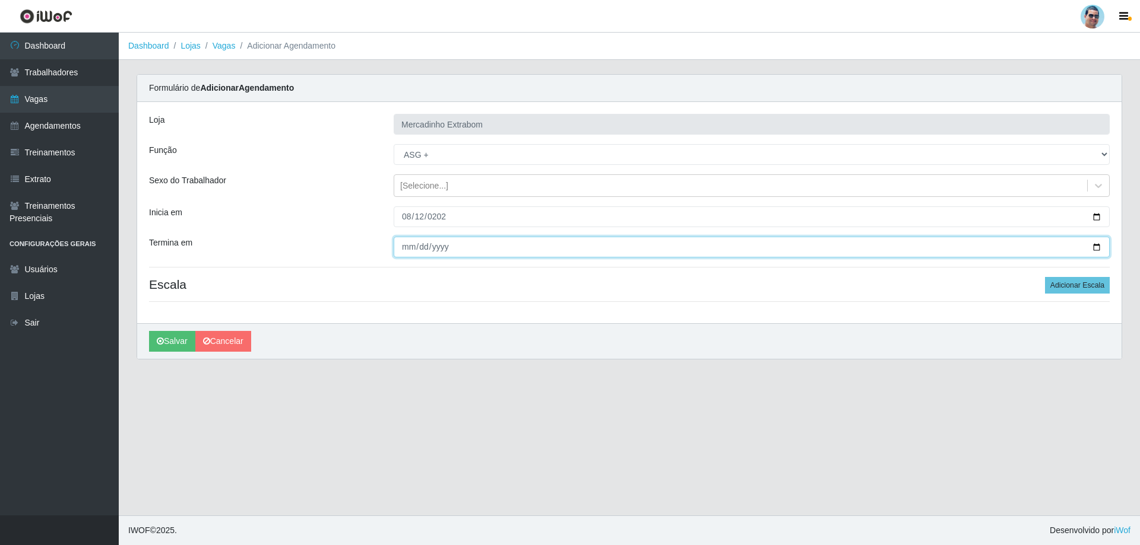
click at [408, 246] on input "Termina em" at bounding box center [752, 247] width 716 height 21
type input "[DATE]"
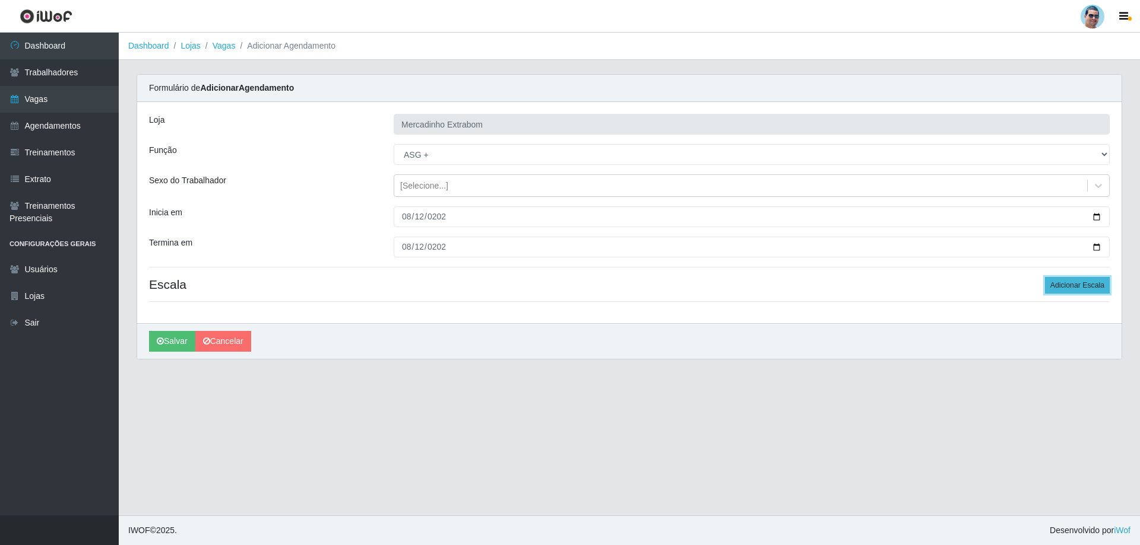
click at [1083, 286] on button "Adicionar Escala" at bounding box center [1077, 285] width 65 height 17
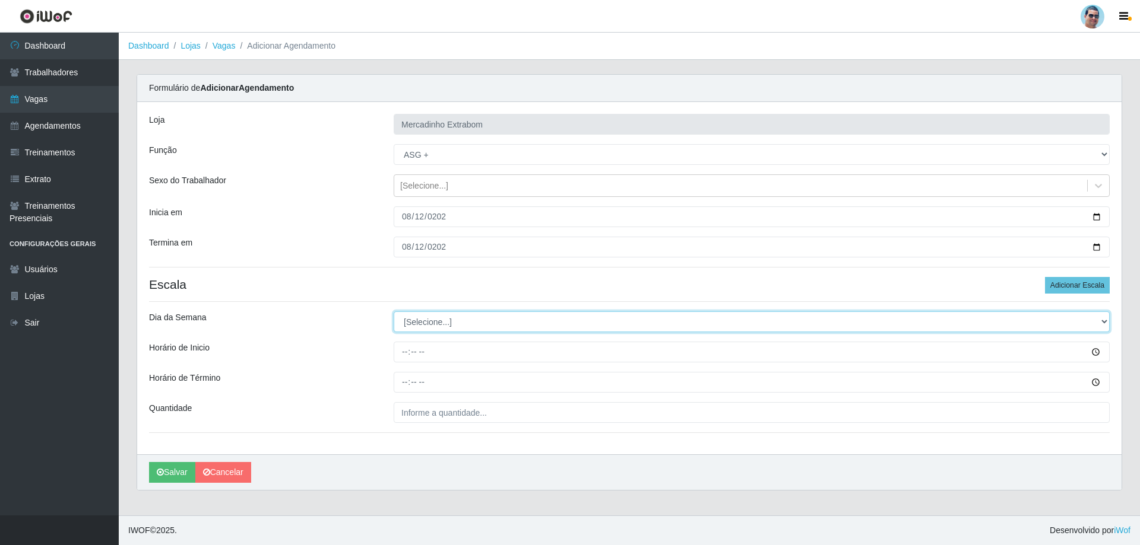
click at [429, 329] on select "[Selecione...] Segunda Terça Quarta Quinta Sexta Sábado Domingo" at bounding box center [752, 322] width 716 height 21
select select "2"
click at [394, 312] on select "[Selecione...] Segunda Terça Quarta Quinta Sexta Sábado Domingo" at bounding box center [752, 322] width 716 height 21
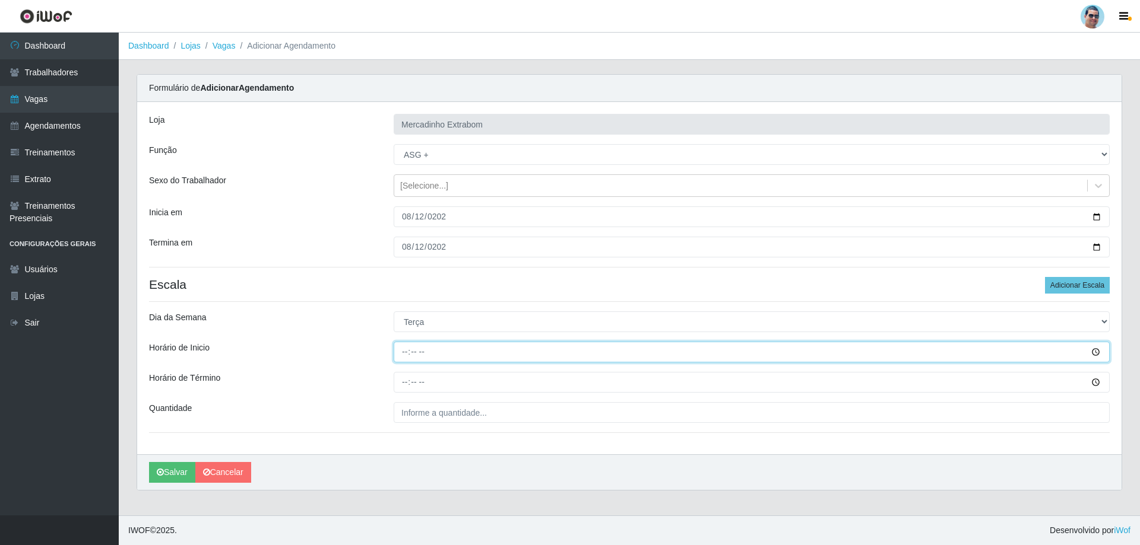
click at [404, 352] on input "Horário de Inicio" at bounding box center [752, 352] width 716 height 21
type input "15:00"
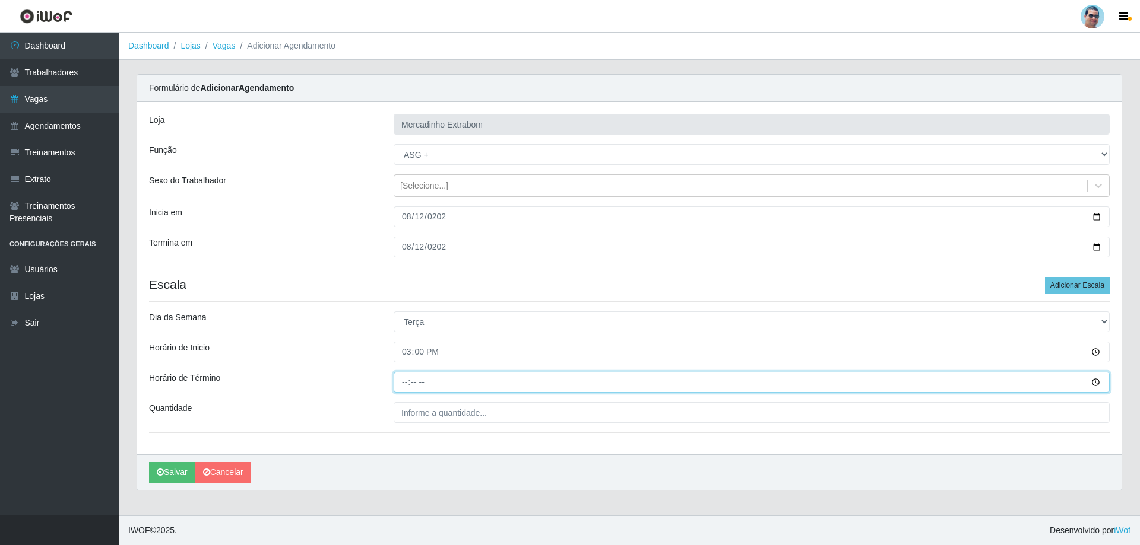
click at [405, 387] on input "Horário de Término" at bounding box center [752, 382] width 716 height 21
type input "19:30"
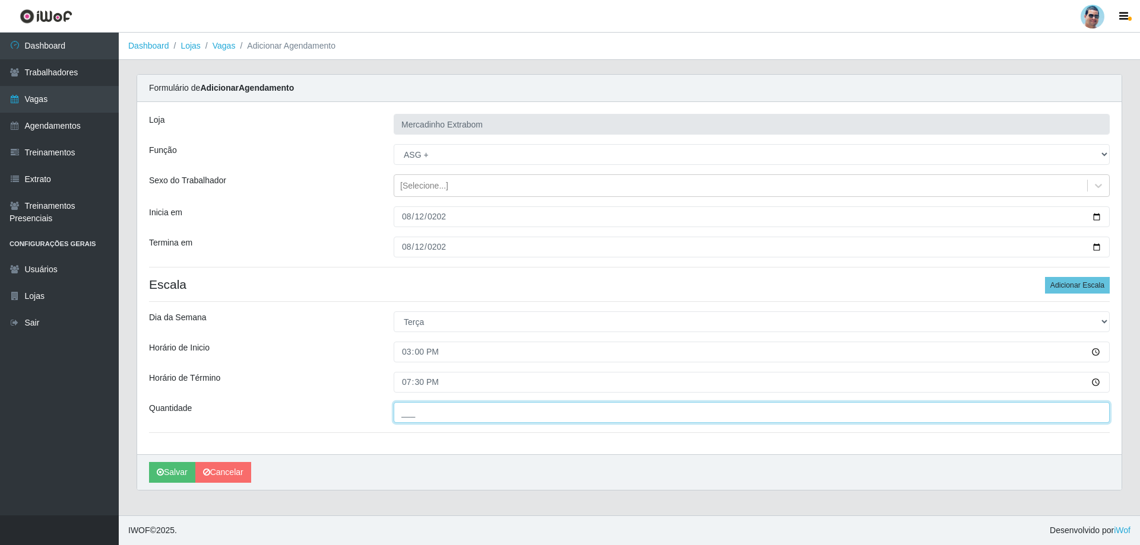
click at [424, 417] on input "___" at bounding box center [752, 412] width 716 height 21
type input "01_"
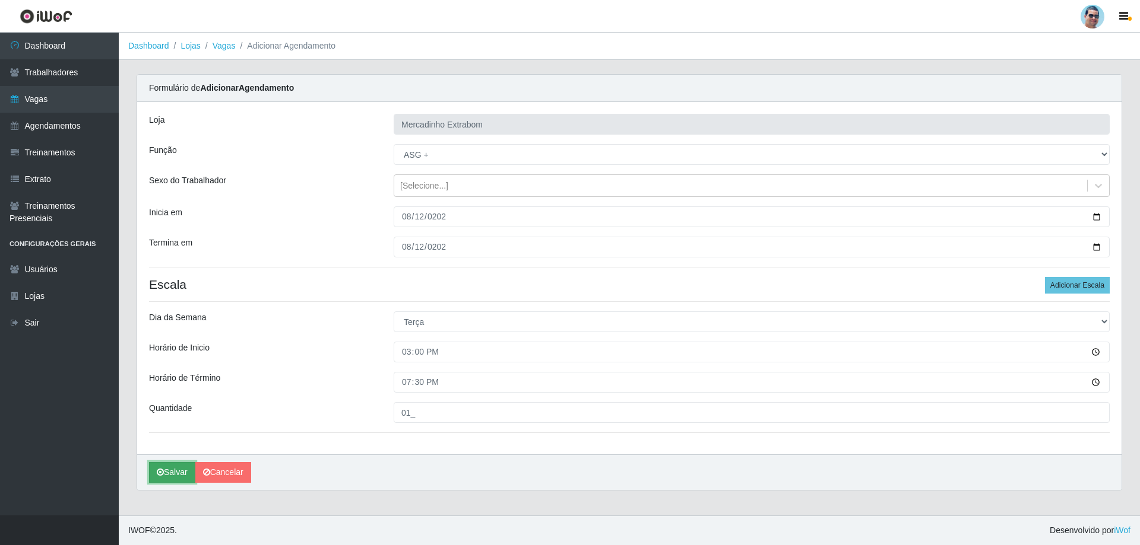
click at [173, 469] on button "Salvar" at bounding box center [172, 472] width 46 height 21
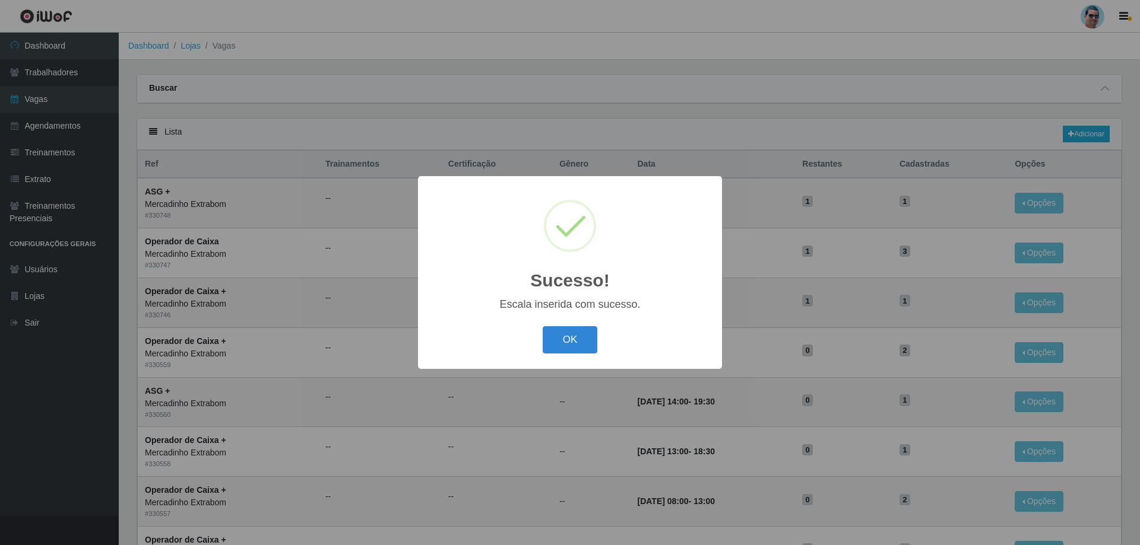
click at [543, 326] on button "OK" at bounding box center [570, 340] width 55 height 28
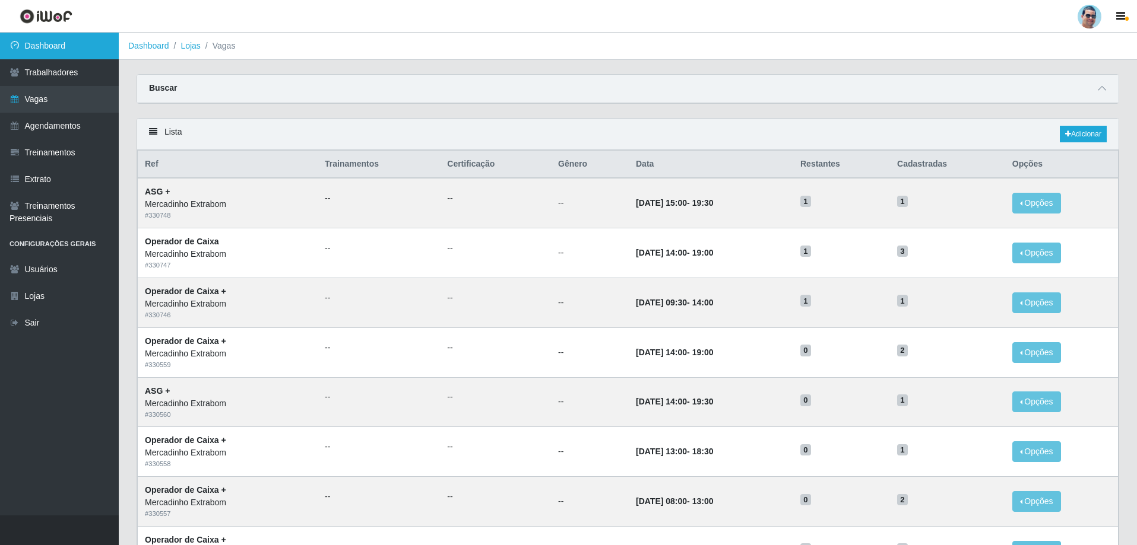
click at [60, 36] on link "Dashboard" at bounding box center [59, 46] width 119 height 27
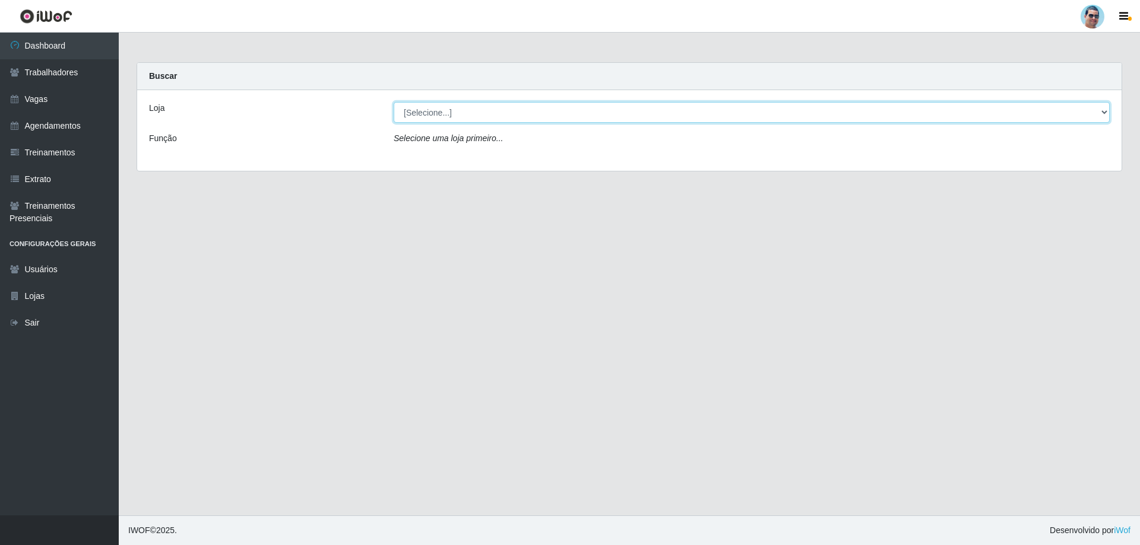
click at [427, 115] on select "[Selecione...] Mercadinho Extrabom" at bounding box center [752, 112] width 716 height 21
select select "175"
click at [394, 102] on select "[Selecione...] Mercadinho Extrabom" at bounding box center [752, 112] width 716 height 21
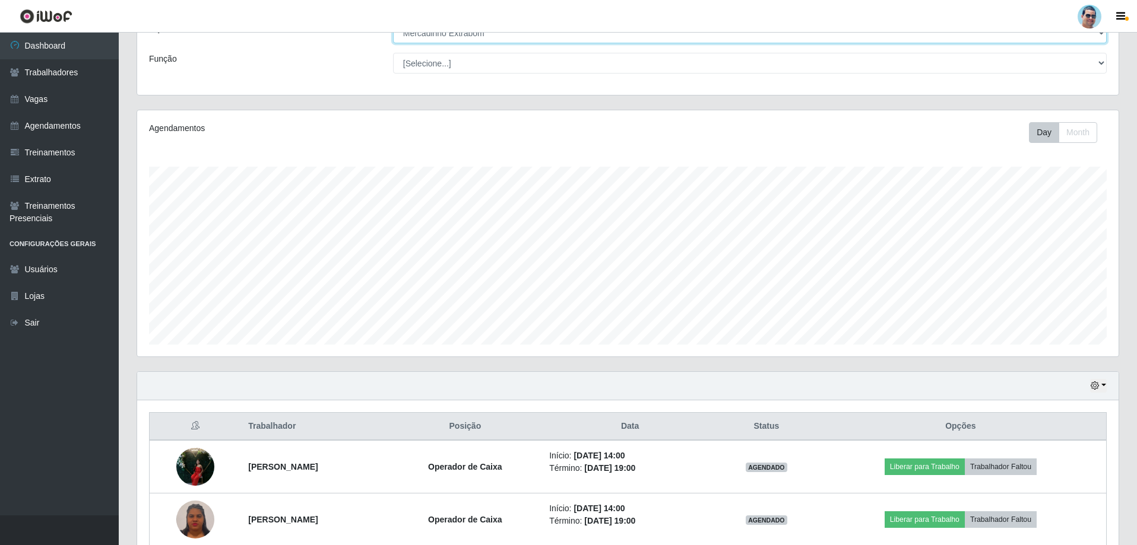
scroll to position [190, 0]
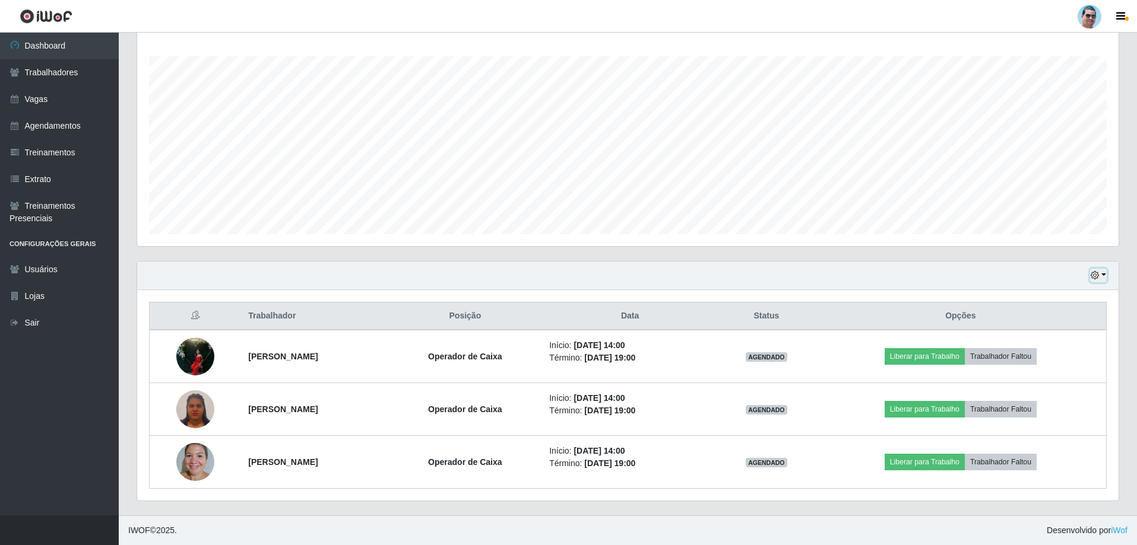
click at [1103, 273] on button "button" at bounding box center [1098, 276] width 17 height 14
click at [1055, 340] on button "3 dias" at bounding box center [1059, 346] width 94 height 25
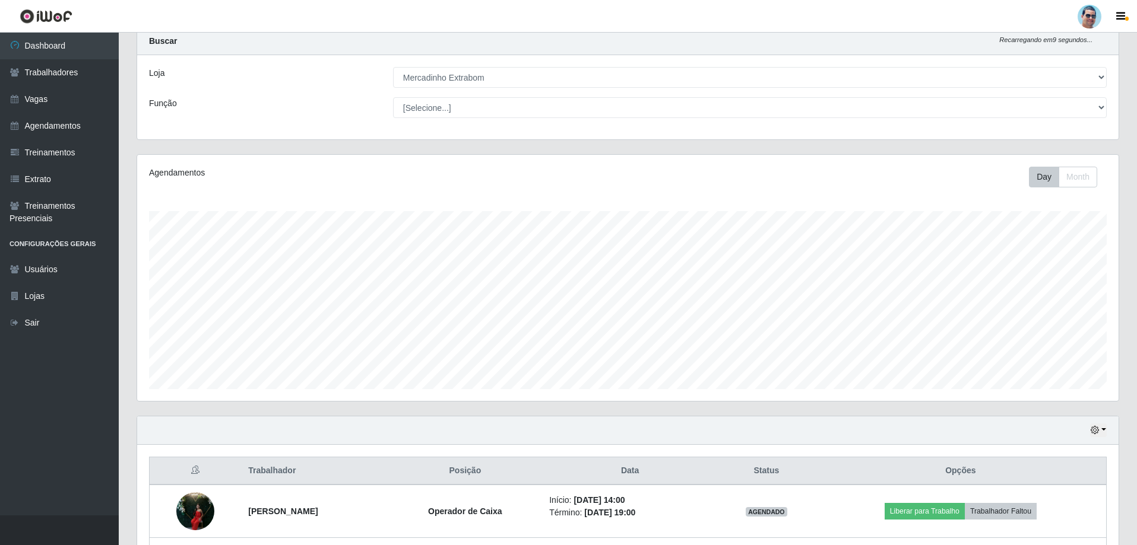
scroll to position [12, 0]
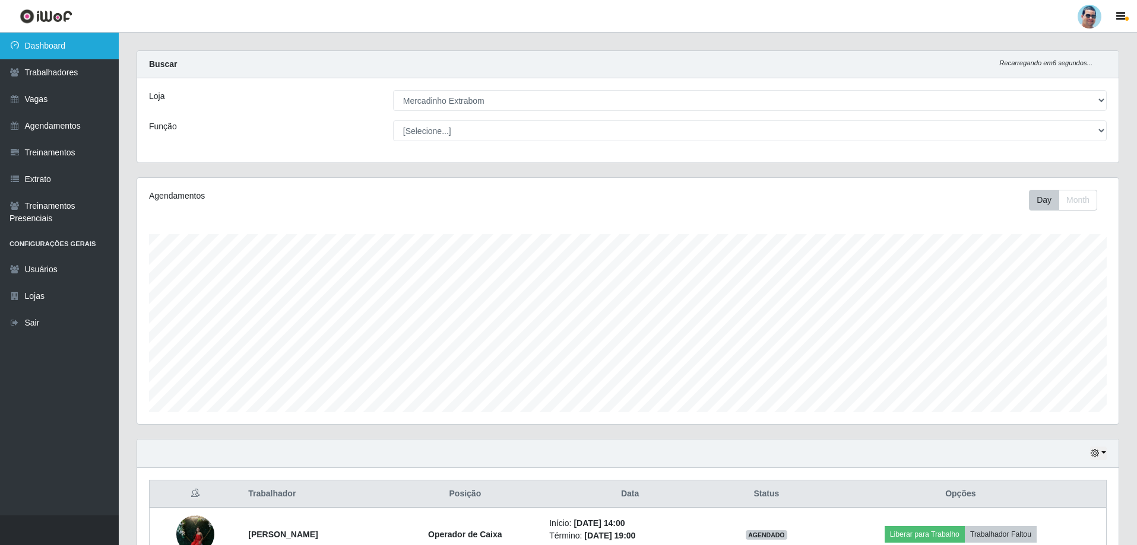
click at [63, 50] on link "Dashboard" at bounding box center [59, 46] width 119 height 27
